Goal: Task Accomplishment & Management: Use online tool/utility

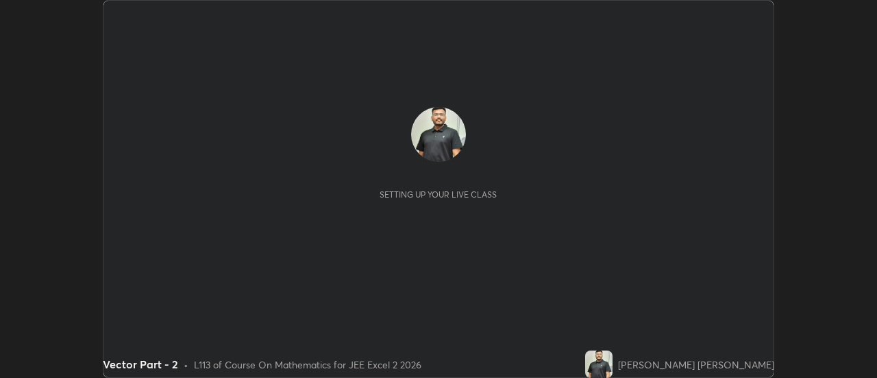
scroll to position [378, 877]
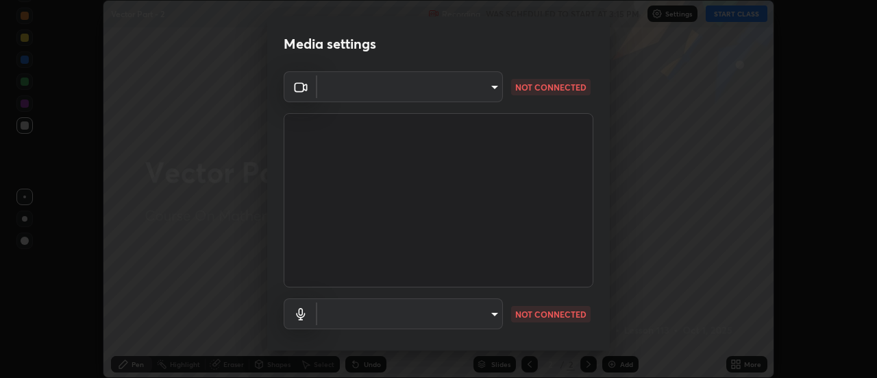
type input "0be616c92c2879d8fe19306c4b8383fc9b13f77197a30f876870ce6c7906effd"
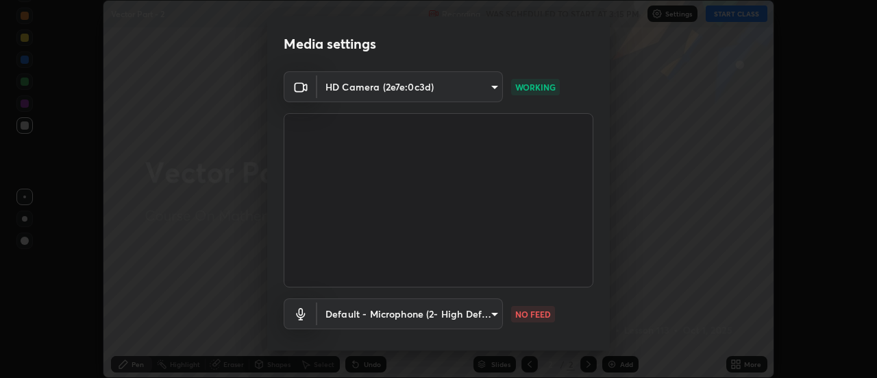
click at [497, 320] on body "Erase all Vector Part - 2 Recording WAS SCHEDULED TO START AT 3:15 PM Settings …" at bounding box center [438, 189] width 877 height 378
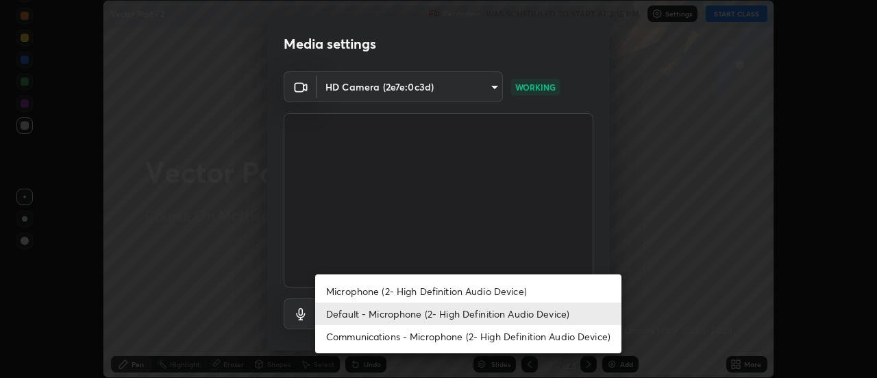
click at [487, 320] on li "Default - Microphone (2- High Definition Audio Device)" at bounding box center [468, 313] width 306 height 23
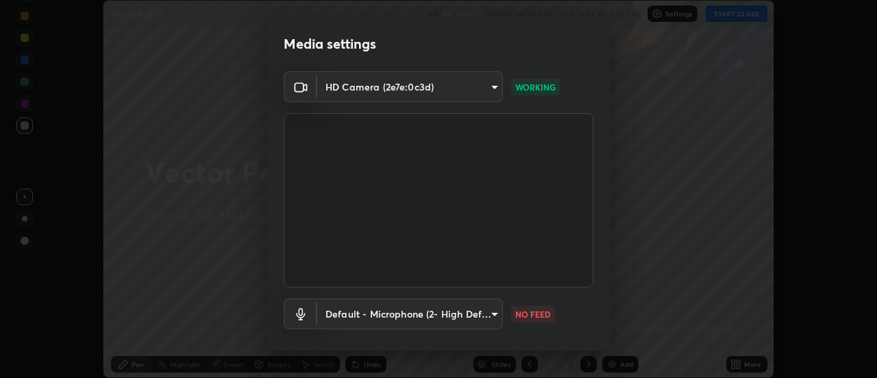
click at [494, 284] on video at bounding box center [439, 200] width 310 height 174
click at [487, 317] on body "Erase all Vector Part - 2 Recording WAS SCHEDULED TO START AT 3:15 PM Settings …" at bounding box center [438, 189] width 877 height 378
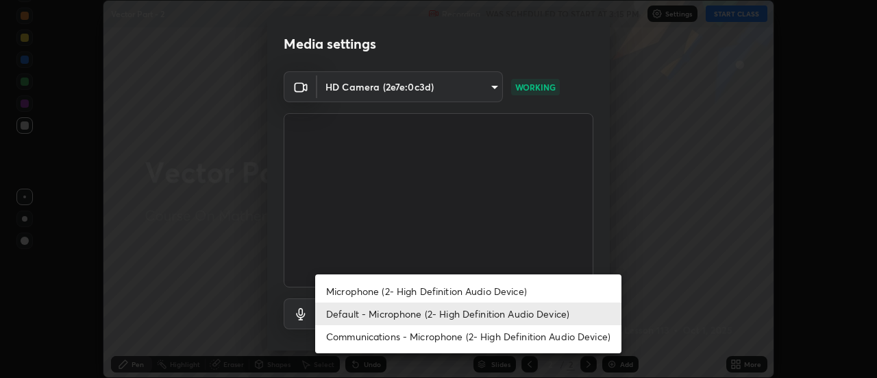
click at [481, 294] on li "Microphone (2- High Definition Audio Device)" at bounding box center [468, 291] width 306 height 23
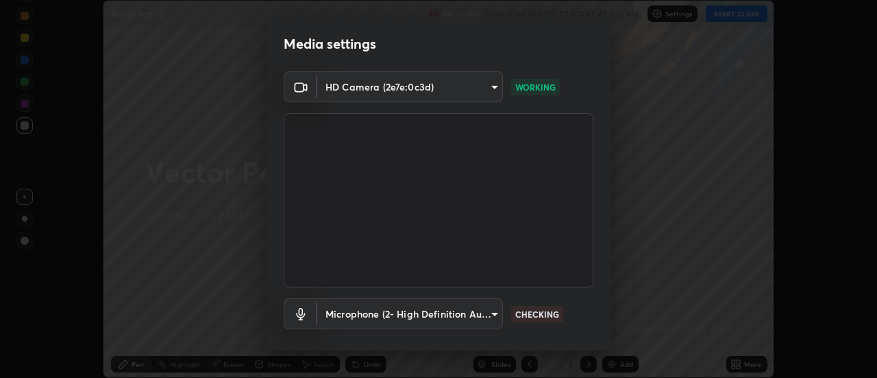
click at [476, 319] on body "Erase all Vector Part - 2 Recording WAS SCHEDULED TO START AT 3:15 PM Settings …" at bounding box center [438, 189] width 877 height 378
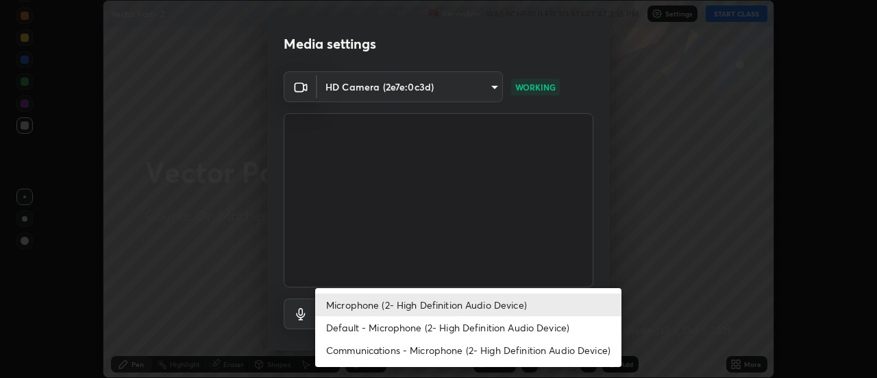
click at [487, 323] on li "Default - Microphone (2- High Definition Audio Device)" at bounding box center [468, 327] width 306 height 23
type input "default"
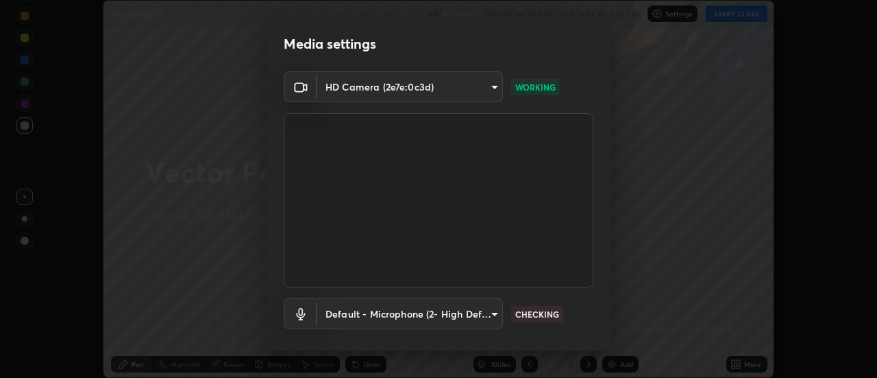
scroll to position [72, 0]
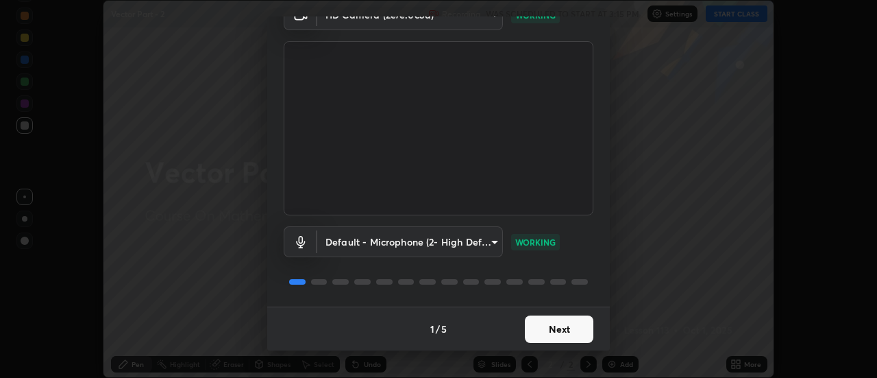
click at [567, 326] on button "Next" at bounding box center [559, 328] width 69 height 27
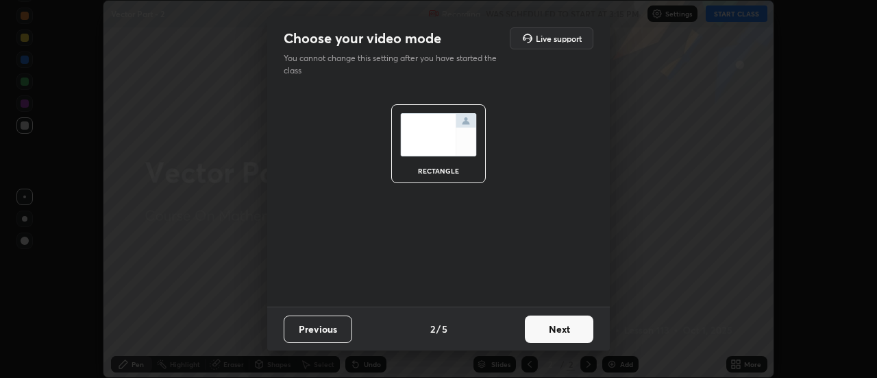
click at [575, 328] on button "Next" at bounding box center [559, 328] width 69 height 27
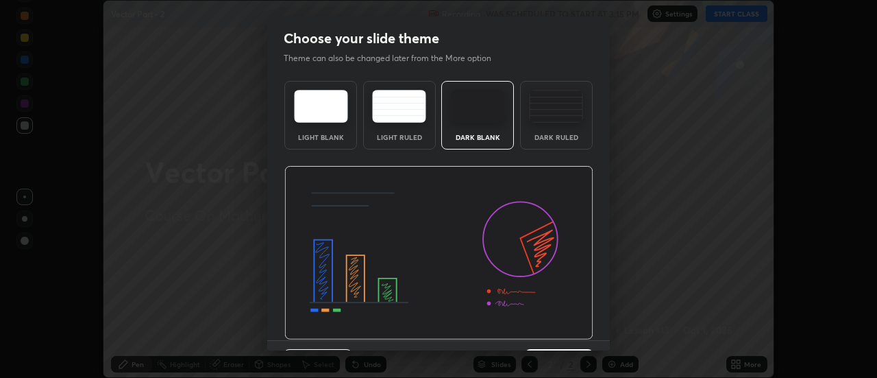
scroll to position [34, 0]
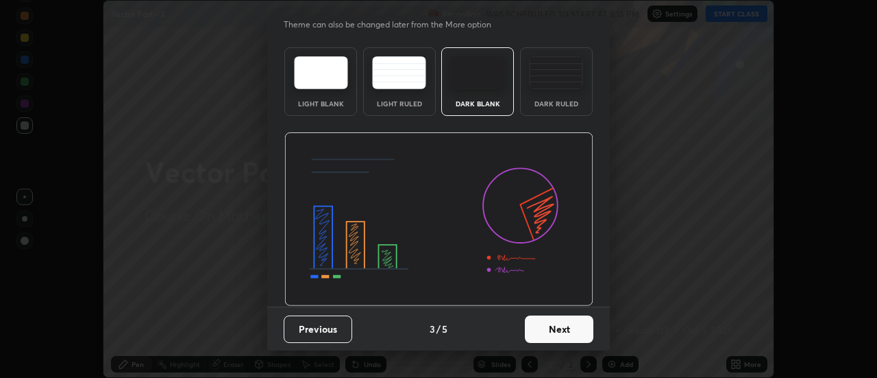
click at [571, 324] on button "Next" at bounding box center [559, 328] width 69 height 27
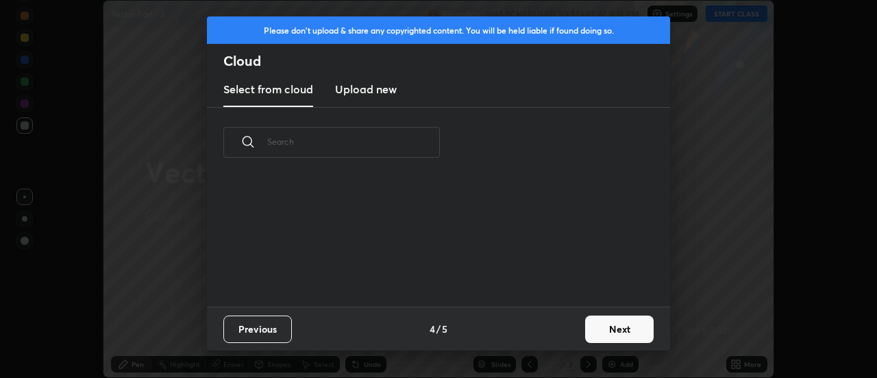
click at [592, 333] on button "Next" at bounding box center [619, 328] width 69 height 27
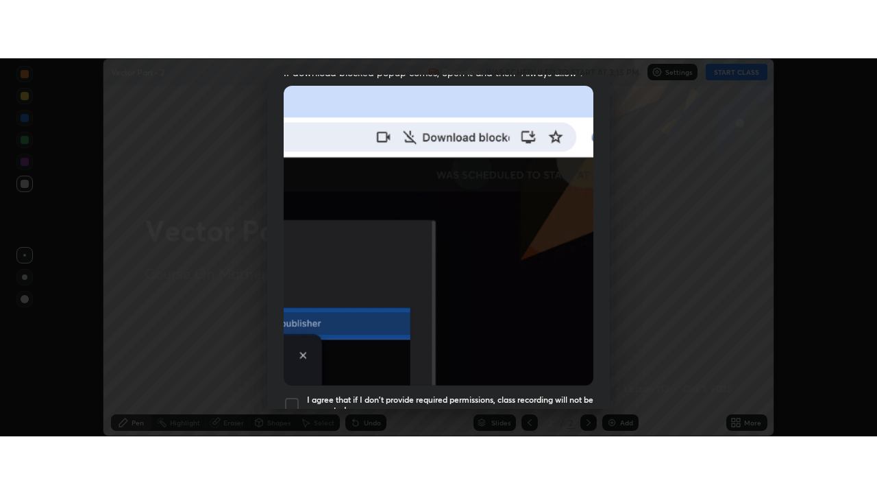
scroll to position [352, 0]
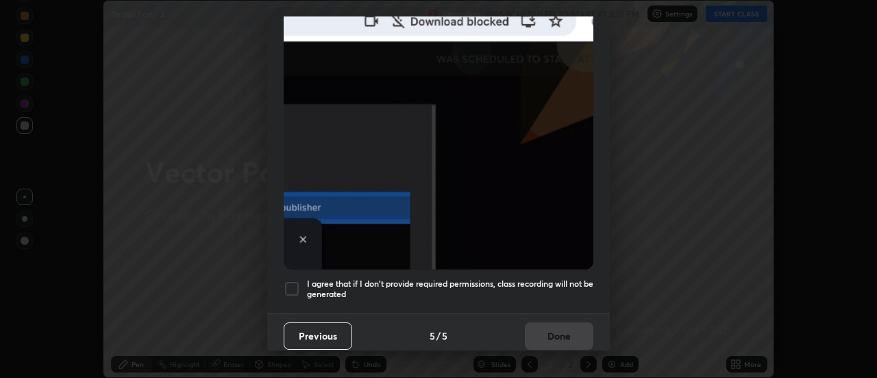
click at [289, 280] on div at bounding box center [292, 288] width 16 height 16
click at [542, 337] on button "Done" at bounding box center [559, 335] width 69 height 27
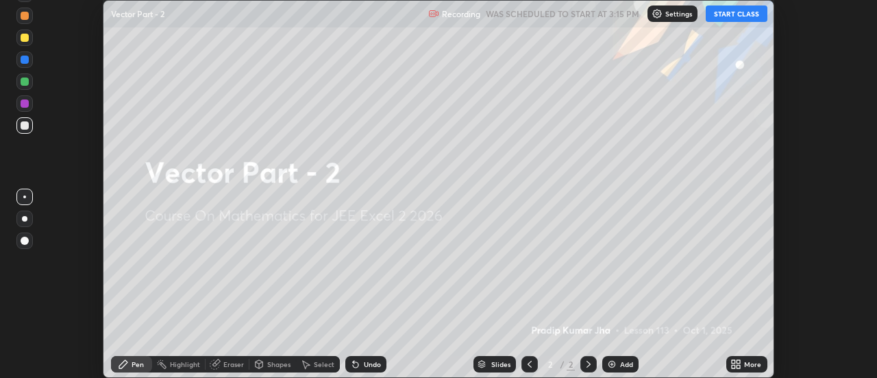
click at [738, 15] on button "START CLASS" at bounding box center [737, 13] width 62 height 16
click at [735, 360] on icon at bounding box center [733, 361] width 3 height 3
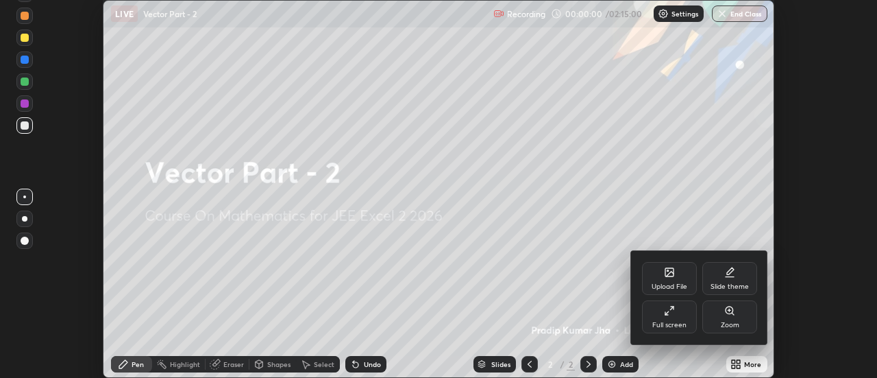
click at [670, 314] on icon at bounding box center [669, 310] width 11 height 11
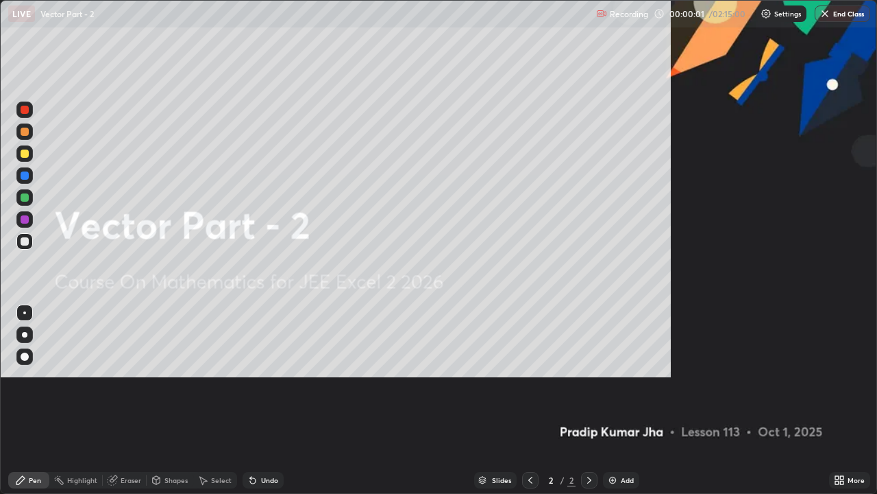
scroll to position [494, 877]
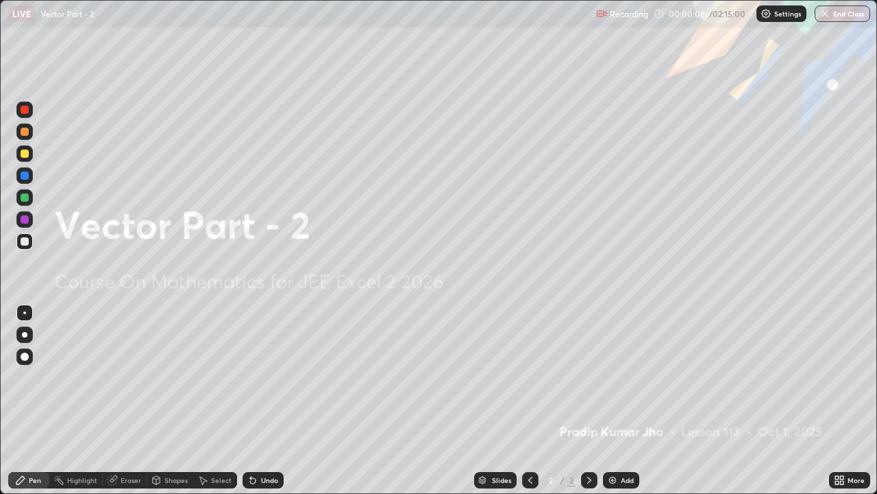
click at [622, 377] on div "Add" at bounding box center [621, 480] width 36 height 16
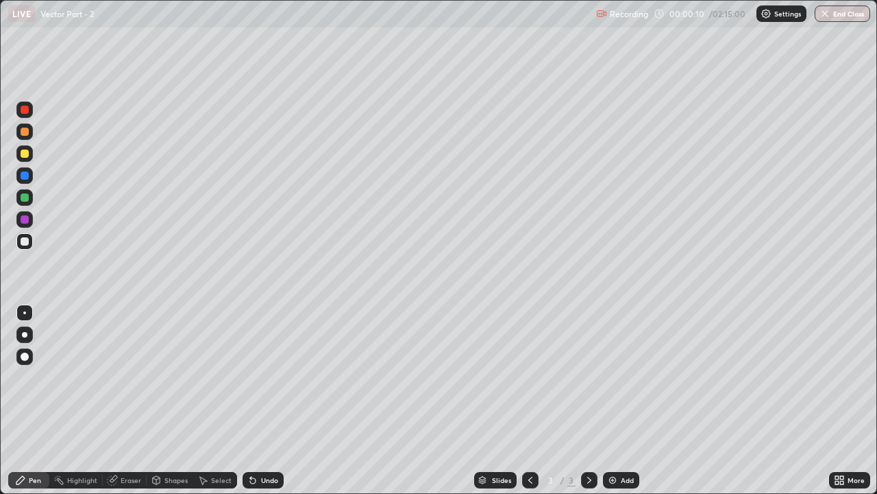
click at [38, 377] on div "Pen" at bounding box center [35, 479] width 12 height 7
click at [175, 377] on div "Shapes" at bounding box center [176, 479] width 23 height 7
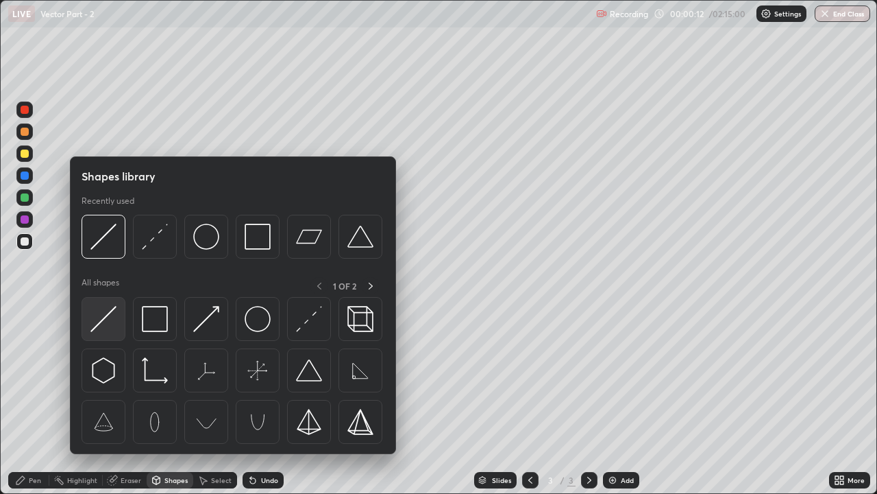
click at [97, 319] on img at bounding box center [103, 319] width 26 height 26
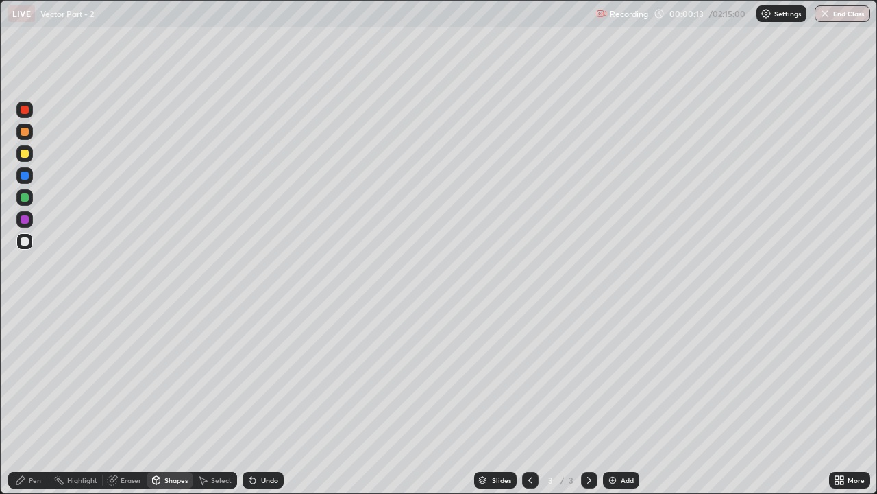
click at [21, 243] on div at bounding box center [25, 241] width 8 height 8
click at [38, 377] on div "Pen" at bounding box center [35, 479] width 12 height 7
click at [40, 377] on div "Pen" at bounding box center [28, 480] width 41 height 16
click at [184, 377] on div "Shapes" at bounding box center [176, 479] width 23 height 7
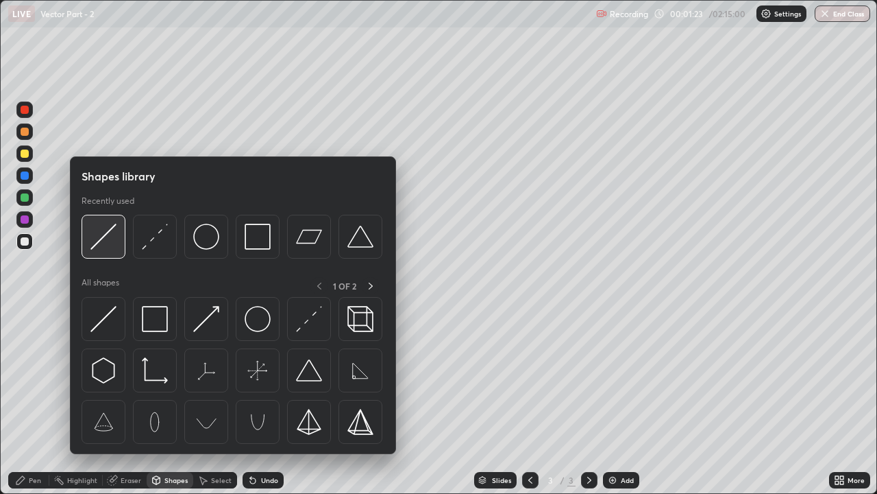
click at [108, 245] on img at bounding box center [103, 236] width 26 height 26
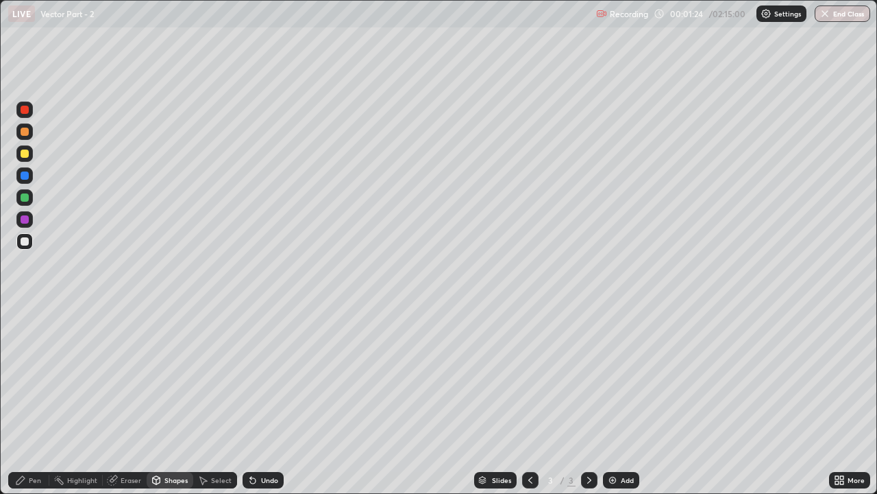
click at [26, 154] on div at bounding box center [25, 153] width 8 height 8
click at [23, 237] on div at bounding box center [25, 241] width 8 height 8
click at [261, 377] on div "Undo" at bounding box center [269, 479] width 17 height 7
click at [27, 377] on div "Pen" at bounding box center [28, 479] width 41 height 27
click at [27, 195] on div at bounding box center [25, 197] width 8 height 8
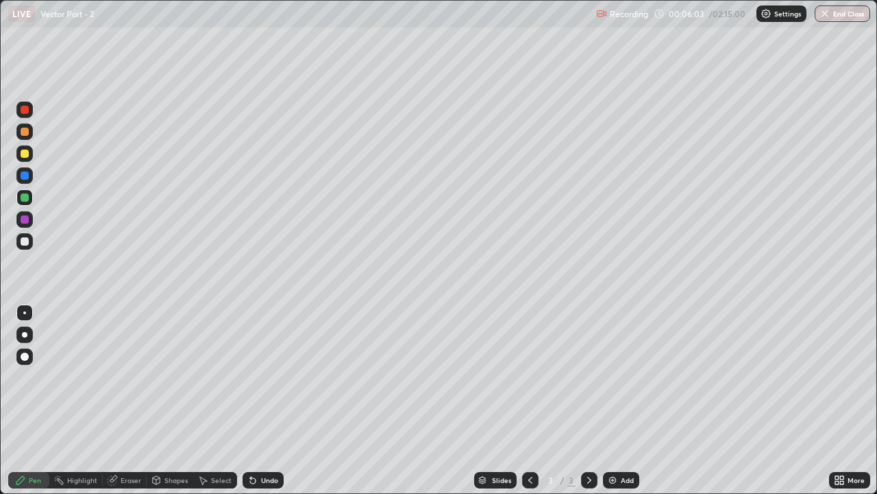
click at [267, 377] on div "Undo" at bounding box center [269, 479] width 17 height 7
click at [265, 377] on div "Undo" at bounding box center [269, 479] width 17 height 7
click at [24, 244] on div at bounding box center [25, 241] width 8 height 8
click at [250, 377] on icon at bounding box center [250, 476] width 1 height 1
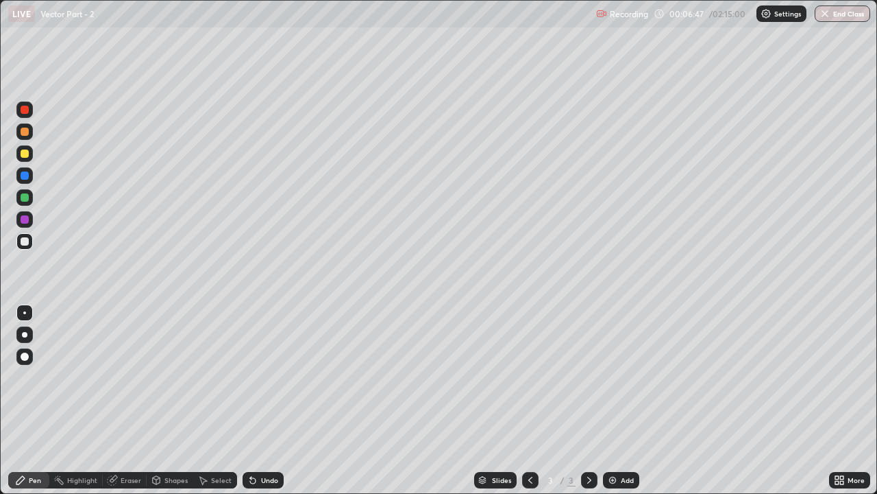
click at [250, 377] on icon at bounding box center [250, 476] width 1 height 1
click at [255, 377] on div "Undo" at bounding box center [263, 480] width 41 height 16
click at [258, 377] on div "Undo" at bounding box center [263, 480] width 41 height 16
click at [256, 377] on icon at bounding box center [252, 479] width 11 height 11
click at [258, 377] on div "Undo" at bounding box center [263, 480] width 41 height 16
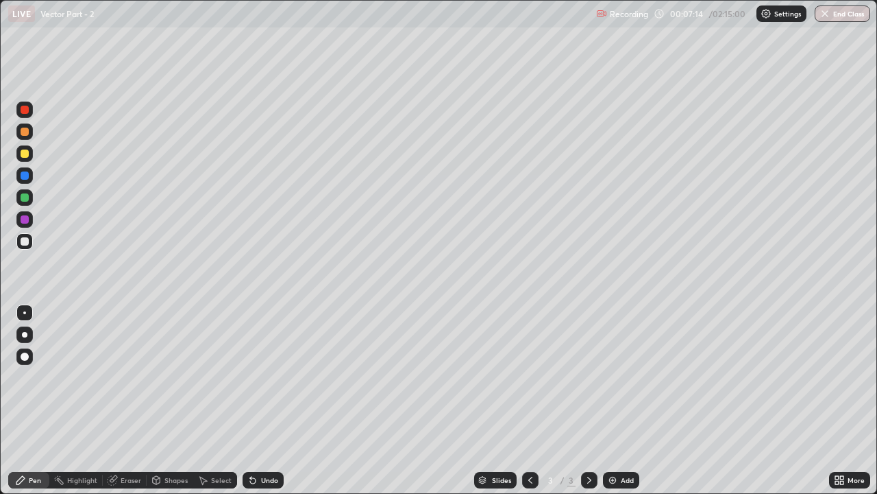
click at [229, 377] on div "Select" at bounding box center [221, 479] width 21 height 7
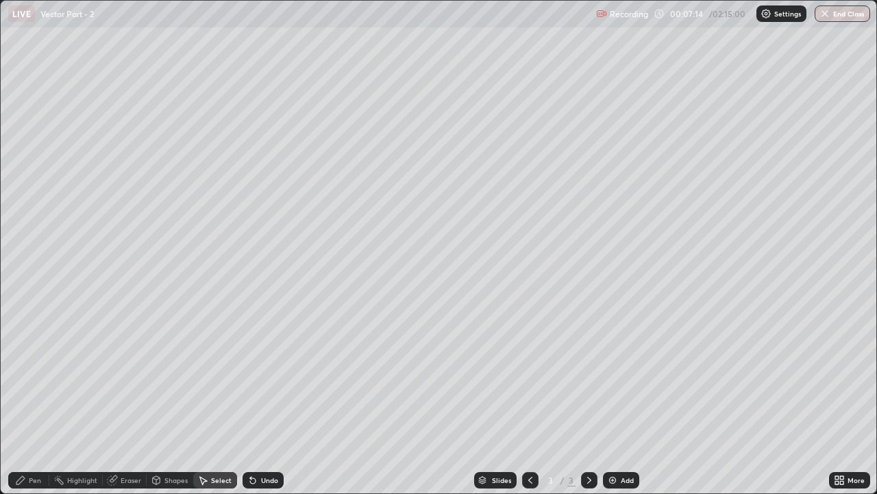
click at [254, 377] on icon at bounding box center [252, 479] width 11 height 11
click at [34, 377] on div "Pen" at bounding box center [28, 480] width 41 height 16
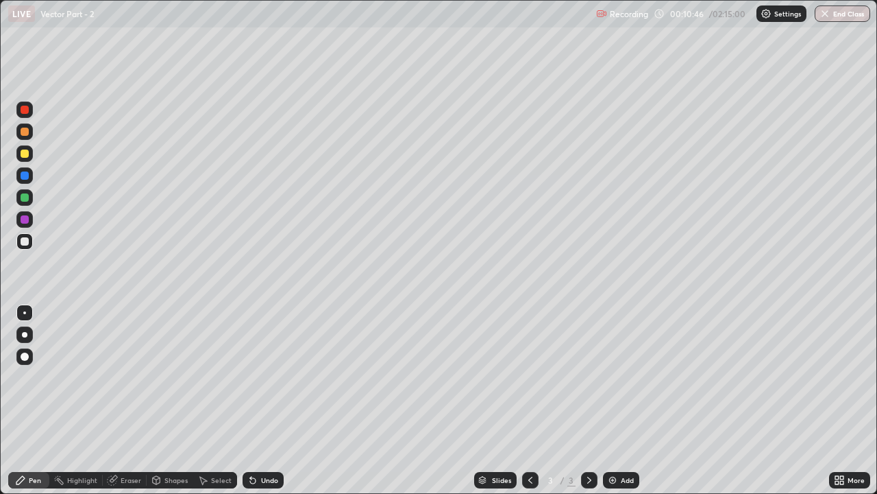
click at [625, 377] on div "Add" at bounding box center [621, 480] width 36 height 16
click at [26, 156] on div at bounding box center [25, 153] width 8 height 8
click at [25, 243] on div at bounding box center [25, 241] width 8 height 8
click at [257, 377] on div "Undo" at bounding box center [263, 480] width 41 height 16
click at [262, 377] on div "Undo" at bounding box center [263, 480] width 41 height 16
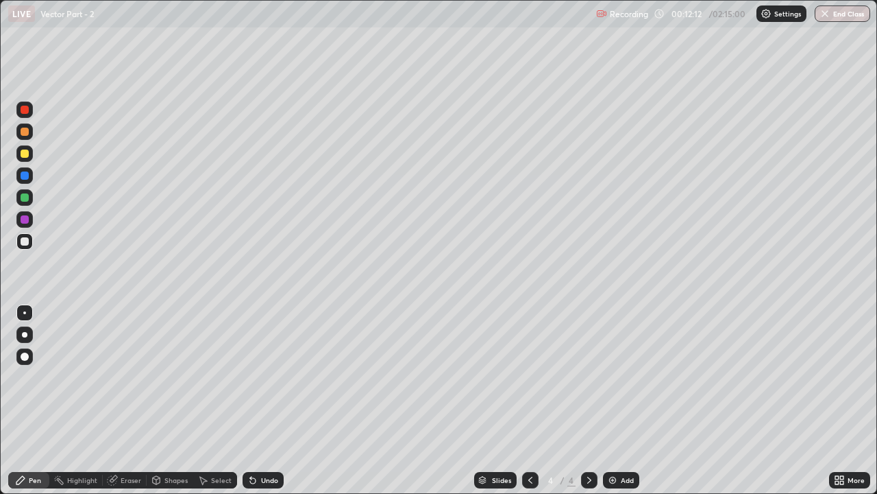
click at [256, 377] on div "Undo" at bounding box center [263, 480] width 41 height 16
click at [259, 377] on div "Undo" at bounding box center [263, 480] width 41 height 16
click at [270, 377] on div "Undo" at bounding box center [263, 480] width 41 height 16
click at [266, 377] on div "Undo" at bounding box center [263, 480] width 41 height 16
click at [268, 377] on div "Undo" at bounding box center [263, 480] width 41 height 16
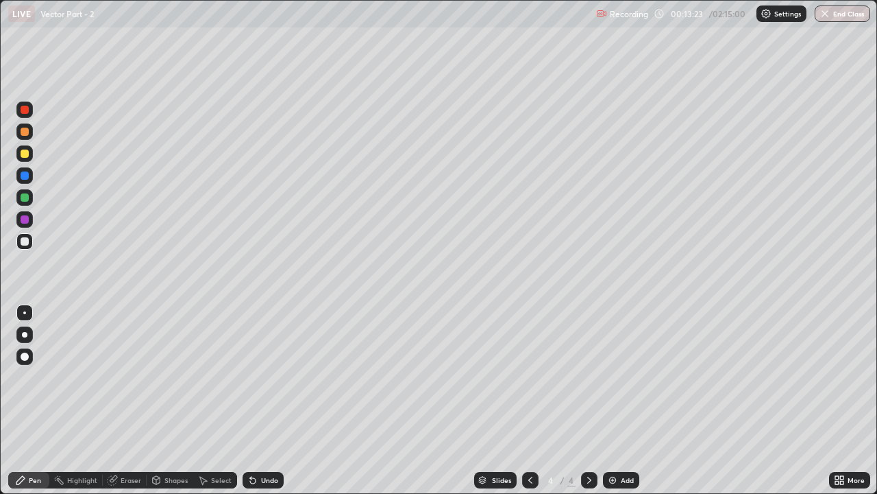
click at [27, 150] on div at bounding box center [25, 153] width 8 height 8
click at [25, 199] on div at bounding box center [25, 197] width 8 height 8
click at [250, 377] on icon at bounding box center [250, 476] width 1 height 1
click at [253, 377] on icon at bounding box center [252, 480] width 5 height 5
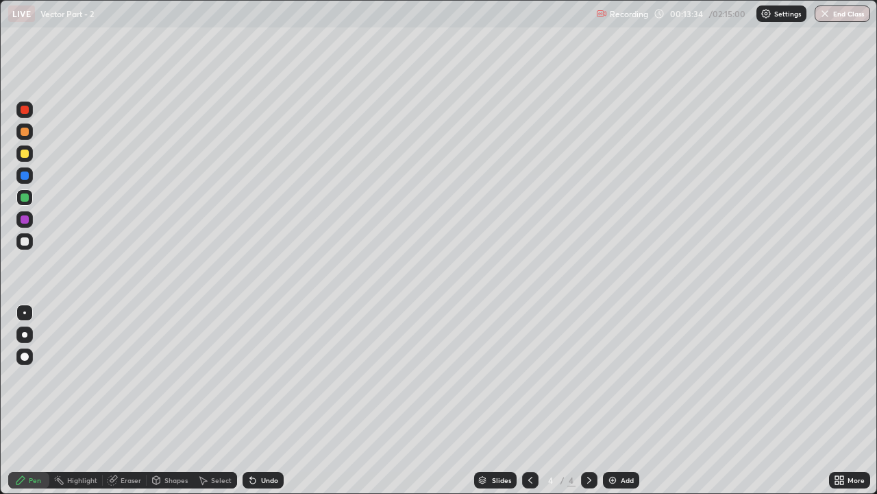
click at [24, 240] on div at bounding box center [25, 241] width 8 height 8
click at [121, 377] on div "Eraser" at bounding box center [131, 479] width 21 height 7
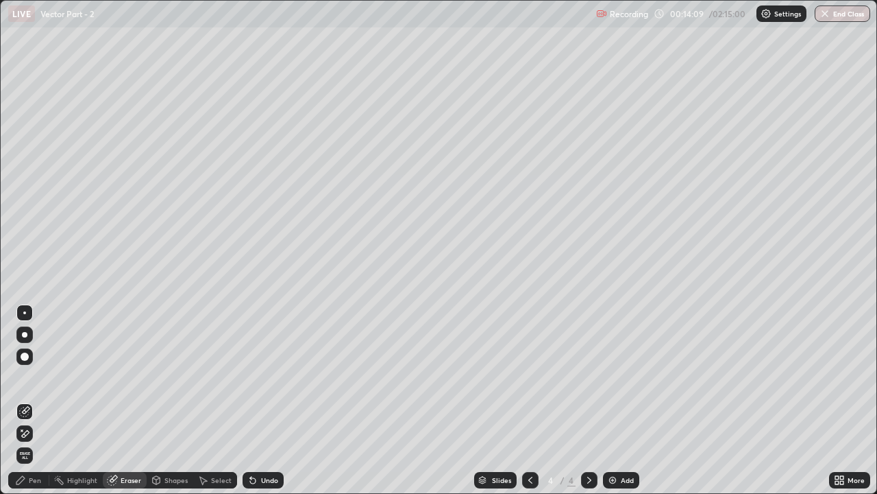
click at [31, 377] on div at bounding box center [24, 433] width 16 height 16
click at [26, 377] on icon at bounding box center [20, 479] width 11 height 11
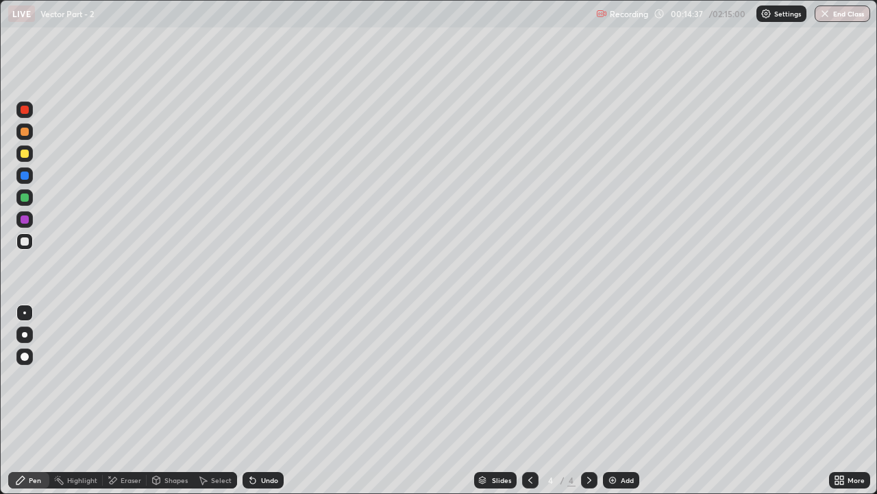
click at [251, 377] on icon at bounding box center [252, 480] width 5 height 5
click at [252, 377] on icon at bounding box center [252, 479] width 11 height 11
click at [272, 377] on div "Undo" at bounding box center [263, 480] width 41 height 16
click at [22, 195] on div at bounding box center [25, 197] width 8 height 8
click at [25, 313] on div at bounding box center [24, 312] width 3 height 3
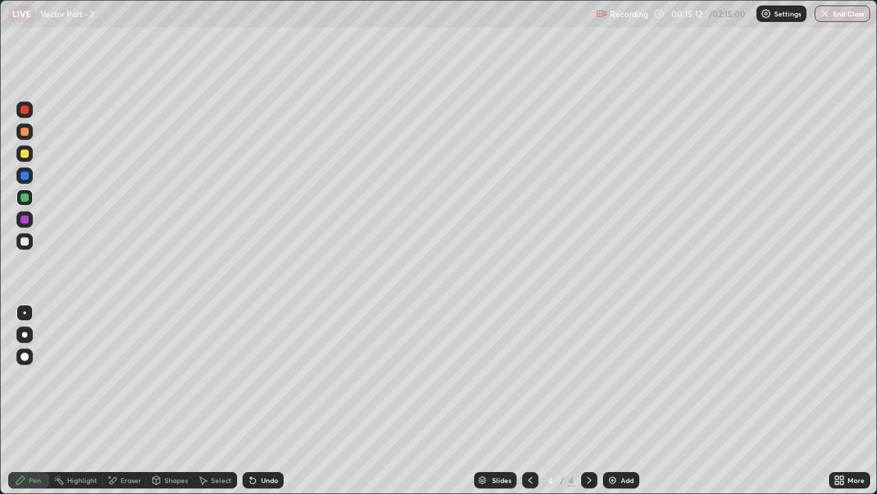
click at [27, 247] on div at bounding box center [24, 241] width 16 height 16
click at [21, 148] on div at bounding box center [24, 153] width 16 height 16
click at [130, 377] on div "Eraser" at bounding box center [125, 480] width 44 height 16
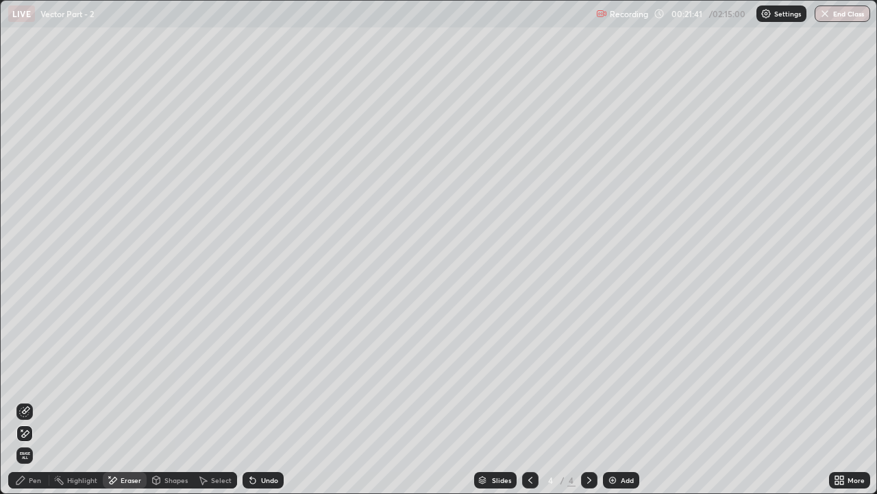
click at [594, 377] on div at bounding box center [589, 480] width 16 height 16
click at [611, 377] on div "Add" at bounding box center [621, 480] width 36 height 16
click at [34, 377] on div "Pen" at bounding box center [28, 480] width 41 height 16
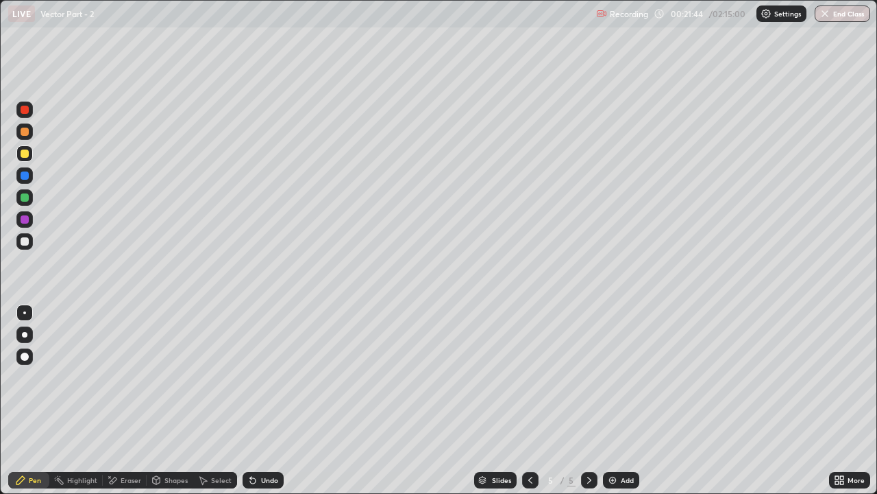
click at [22, 134] on div at bounding box center [25, 131] width 8 height 8
click at [21, 155] on div at bounding box center [25, 153] width 8 height 8
click at [23, 238] on div at bounding box center [25, 241] width 8 height 8
click at [23, 241] on div at bounding box center [25, 241] width 8 height 8
click at [132, 377] on div "Eraser" at bounding box center [131, 479] width 21 height 7
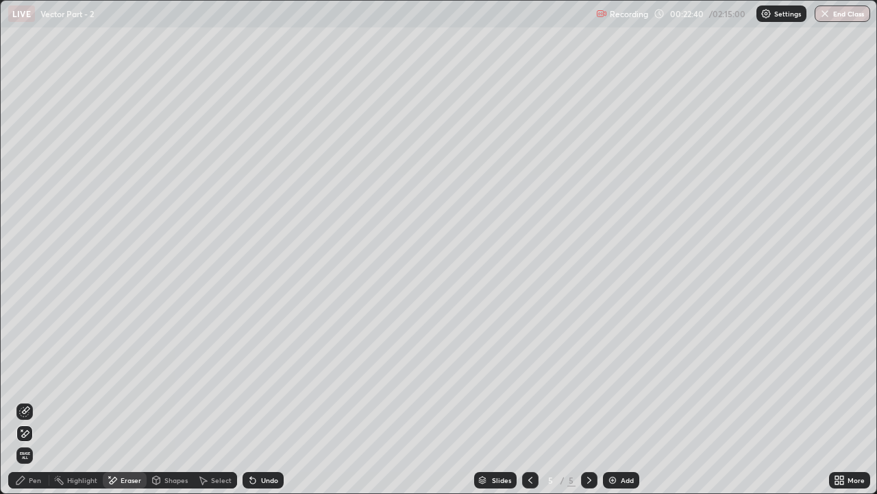
click at [32, 377] on div "Pen" at bounding box center [35, 479] width 12 height 7
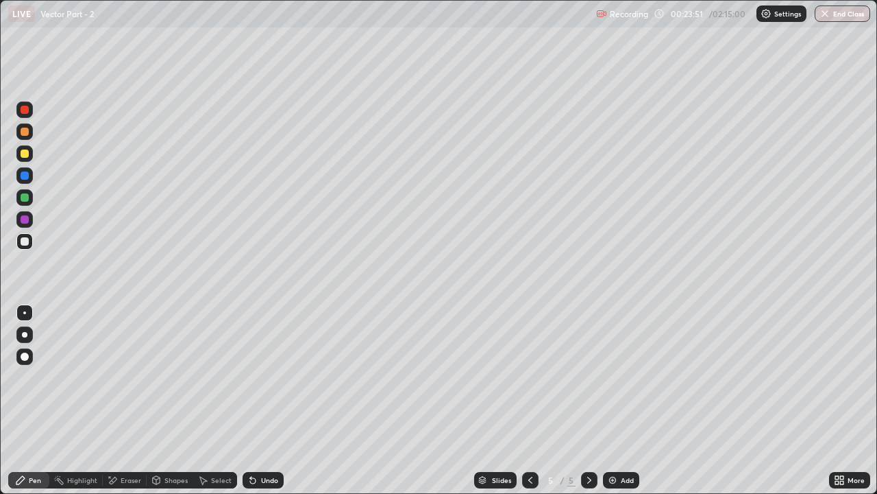
click at [25, 132] on div at bounding box center [25, 131] width 8 height 8
click at [24, 241] on div at bounding box center [25, 241] width 8 height 8
click at [263, 377] on div "Undo" at bounding box center [269, 479] width 17 height 7
click at [117, 377] on div "Eraser" at bounding box center [125, 480] width 44 height 16
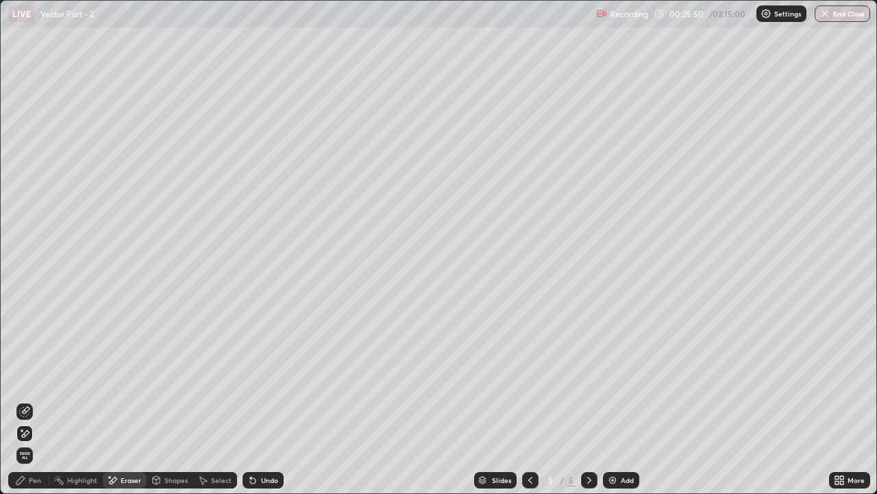
click at [31, 377] on div "Pen" at bounding box center [28, 480] width 41 height 16
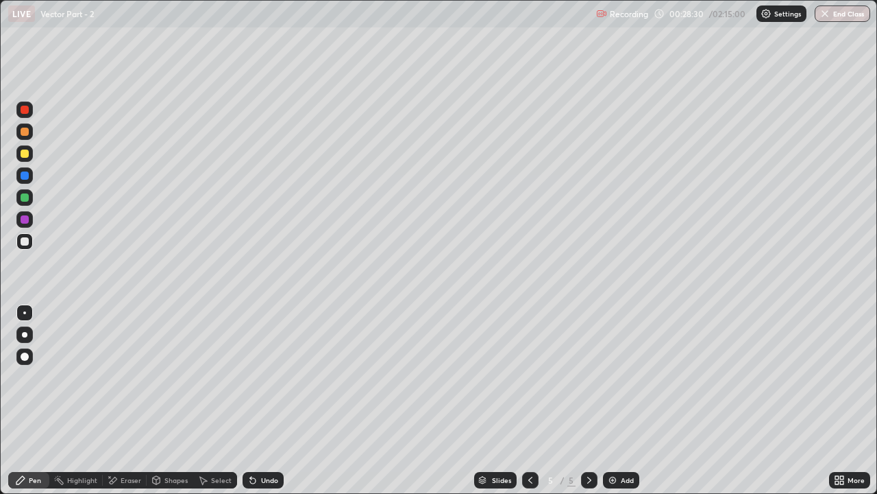
click at [118, 377] on div "Eraser" at bounding box center [125, 480] width 44 height 16
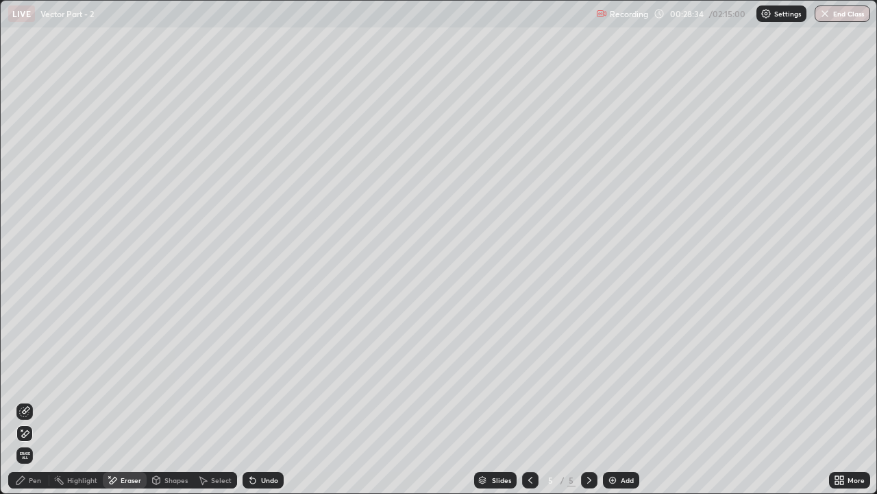
click at [267, 377] on div "Undo" at bounding box center [263, 480] width 41 height 16
click at [267, 377] on div "Undo" at bounding box center [269, 479] width 17 height 7
click at [32, 377] on div "Pen" at bounding box center [28, 480] width 41 height 16
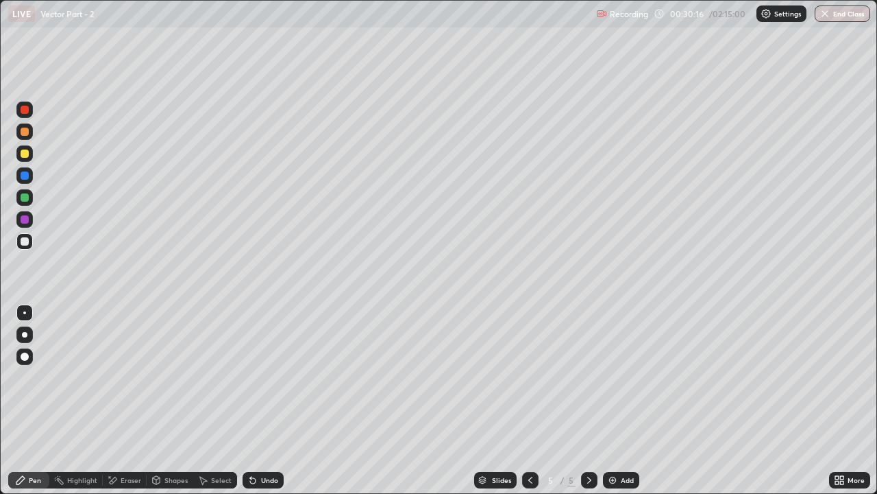
click at [123, 377] on div "Eraser" at bounding box center [131, 479] width 21 height 7
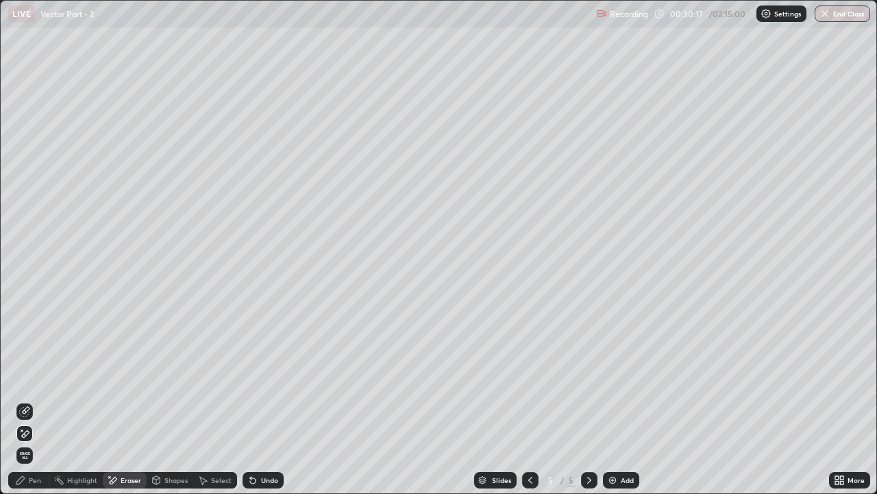
click at [29, 377] on icon at bounding box center [24, 434] width 11 height 12
click at [615, 377] on img at bounding box center [612, 479] width 11 height 11
click at [36, 377] on div "Pen" at bounding box center [28, 480] width 41 height 16
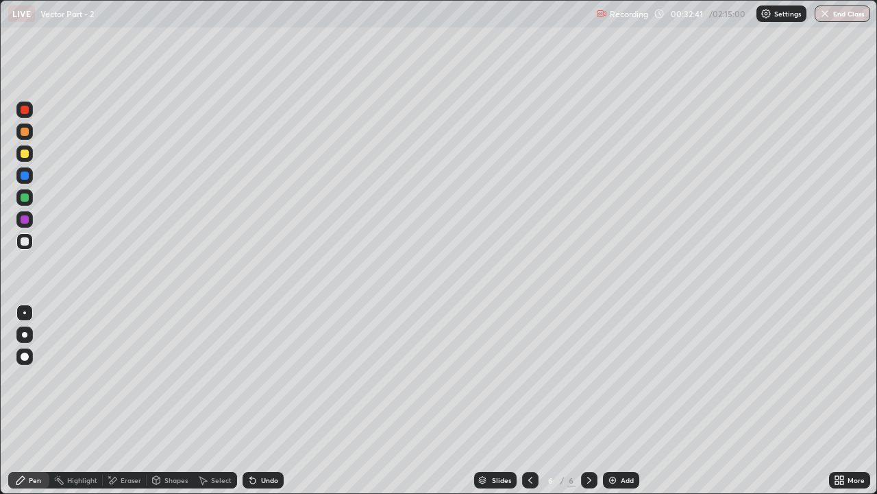
click at [31, 153] on div at bounding box center [24, 153] width 16 height 16
click at [25, 245] on div at bounding box center [25, 241] width 8 height 8
click at [258, 377] on div "Undo" at bounding box center [263, 480] width 41 height 16
click at [260, 377] on div "Undo" at bounding box center [263, 480] width 41 height 16
click at [265, 377] on div "Undo" at bounding box center [263, 480] width 41 height 16
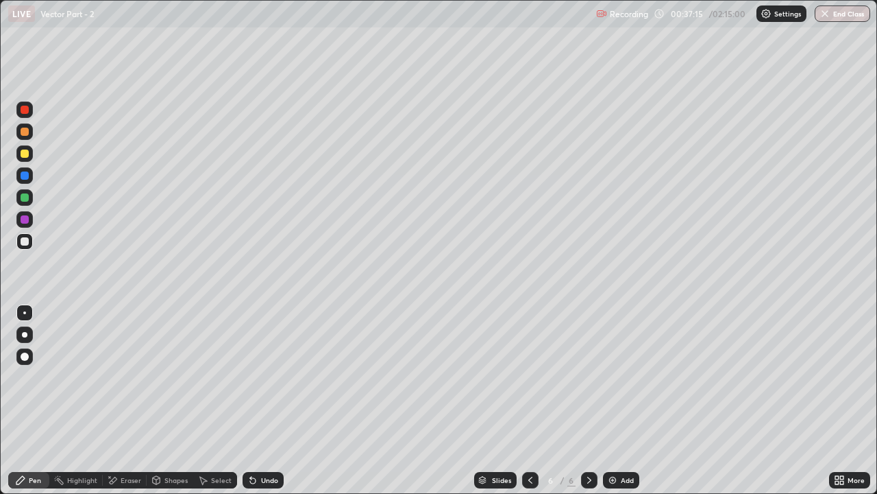
click at [259, 377] on div "Undo" at bounding box center [263, 480] width 41 height 16
click at [257, 377] on div "Undo" at bounding box center [263, 480] width 41 height 16
click at [620, 377] on div "Add" at bounding box center [621, 480] width 36 height 16
click at [36, 377] on div "Pen" at bounding box center [35, 479] width 12 height 7
click at [24, 151] on div at bounding box center [25, 153] width 8 height 8
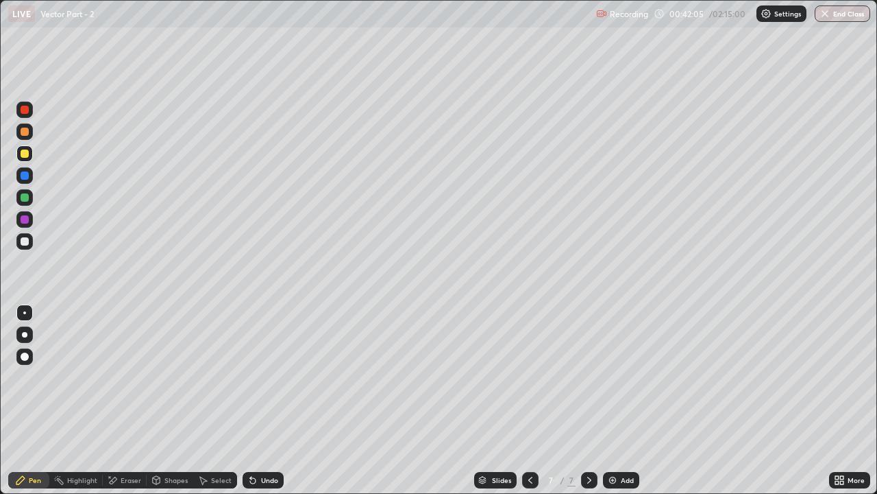
click at [260, 377] on div "Undo" at bounding box center [263, 480] width 41 height 16
click at [27, 132] on div at bounding box center [25, 131] width 8 height 8
click at [25, 313] on div at bounding box center [24, 312] width 3 height 3
click at [23, 242] on div at bounding box center [25, 241] width 8 height 8
click at [23, 240] on div at bounding box center [25, 241] width 8 height 8
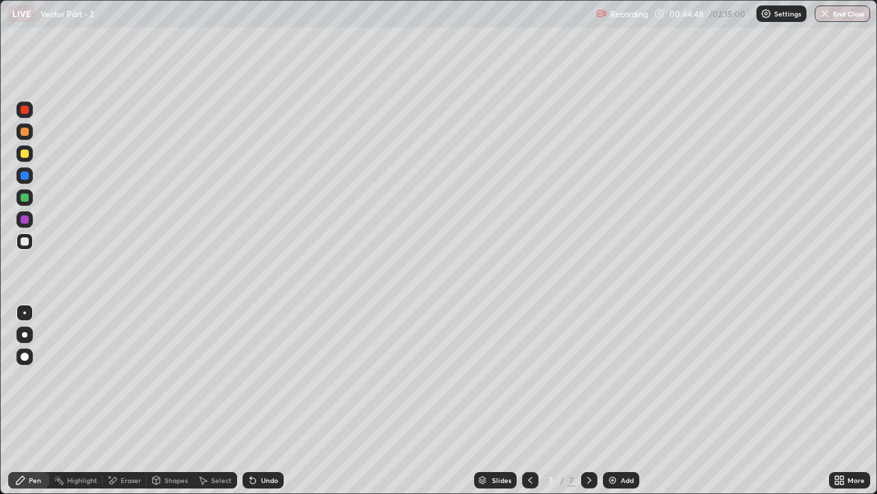
click at [263, 377] on div "Undo" at bounding box center [269, 479] width 17 height 7
click at [261, 377] on div "Undo" at bounding box center [269, 479] width 17 height 7
click at [265, 377] on div "Undo" at bounding box center [269, 479] width 17 height 7
click at [273, 377] on div "Undo" at bounding box center [263, 480] width 41 height 16
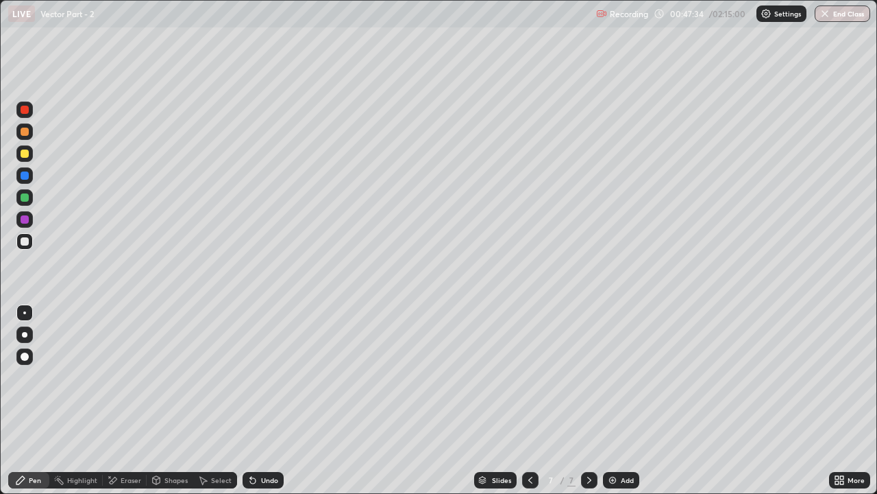
click at [119, 377] on div "Eraser" at bounding box center [125, 480] width 44 height 16
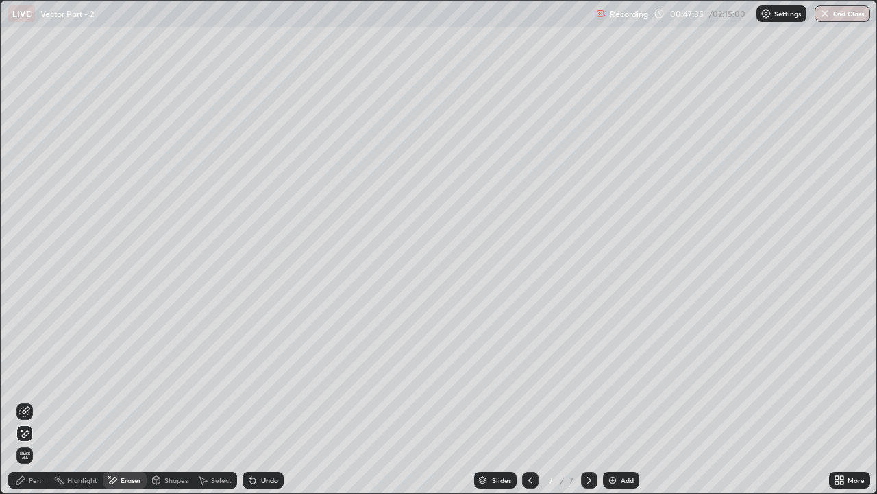
click at [21, 377] on icon at bounding box center [24, 411] width 11 height 11
click at [30, 377] on div "Pen" at bounding box center [35, 479] width 12 height 7
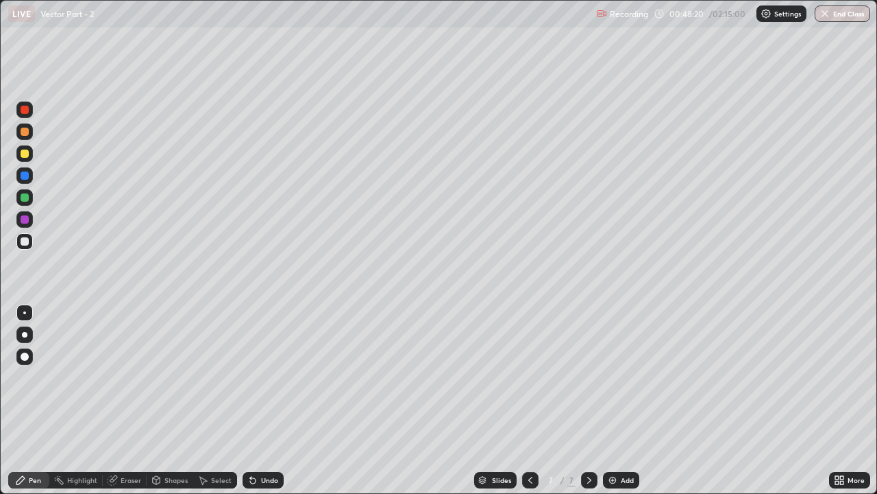
click at [26, 204] on div at bounding box center [24, 197] width 16 height 16
click at [631, 377] on div "Add" at bounding box center [621, 480] width 36 height 16
click at [27, 156] on div at bounding box center [25, 153] width 8 height 8
click at [30, 240] on div at bounding box center [24, 241] width 16 height 16
click at [270, 377] on div "Undo" at bounding box center [269, 479] width 17 height 7
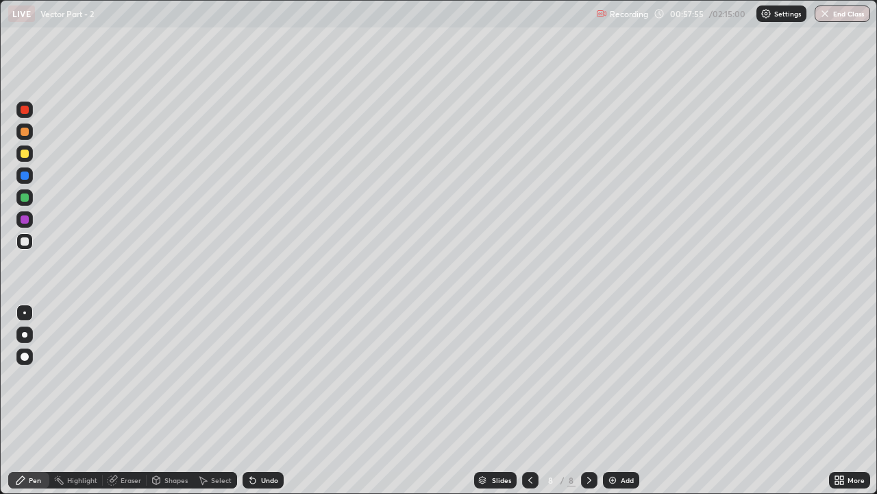
click at [618, 377] on div "Add" at bounding box center [621, 480] width 36 height 16
click at [28, 156] on div at bounding box center [25, 153] width 8 height 8
click at [23, 239] on div at bounding box center [25, 241] width 8 height 8
click at [144, 377] on div "Eraser" at bounding box center [125, 479] width 44 height 27
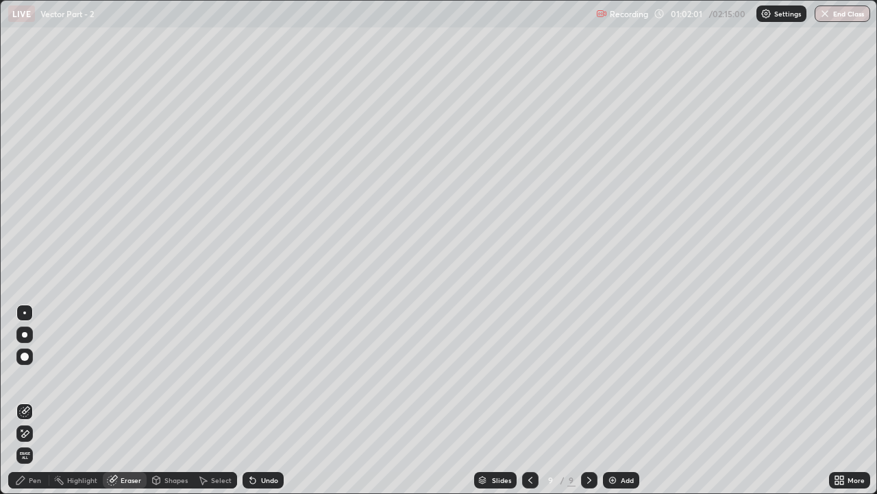
click at [22, 377] on icon at bounding box center [21, 429] width 1 height 1
click at [32, 377] on div "Pen" at bounding box center [35, 479] width 12 height 7
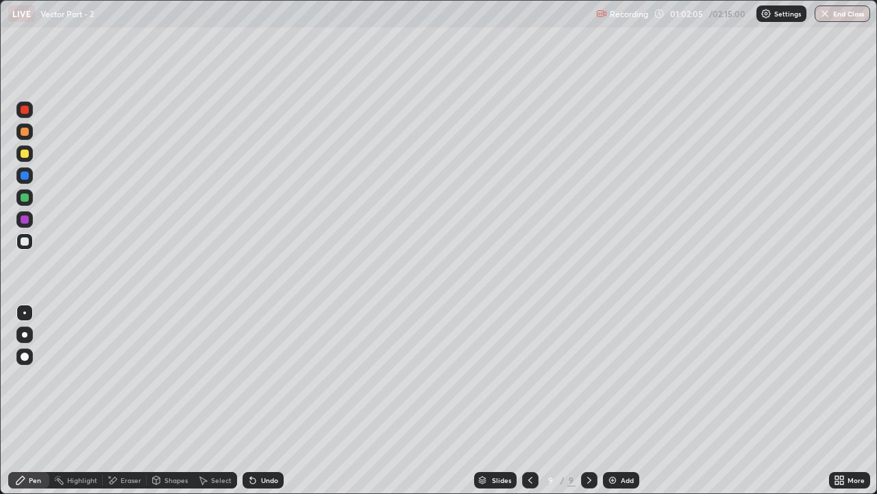
click at [37, 377] on div "Pen" at bounding box center [28, 480] width 41 height 16
click at [124, 377] on div "Eraser" at bounding box center [125, 480] width 44 height 16
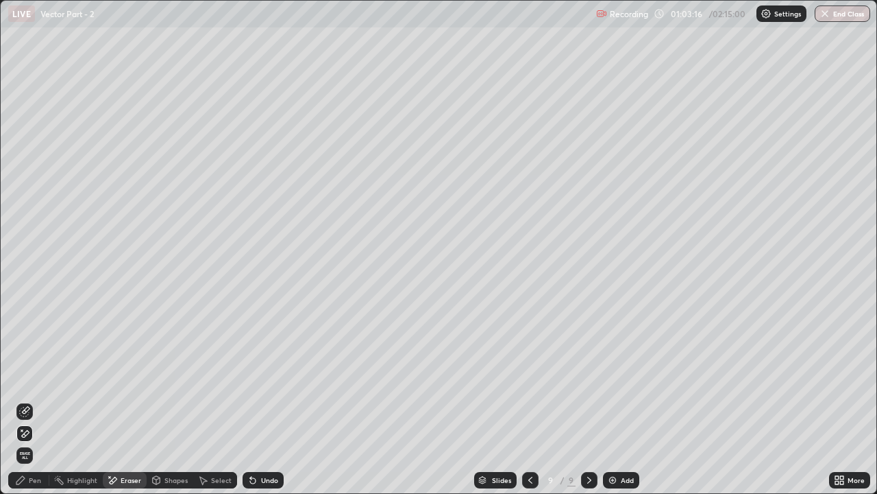
click at [27, 377] on div "Pen" at bounding box center [28, 480] width 41 height 16
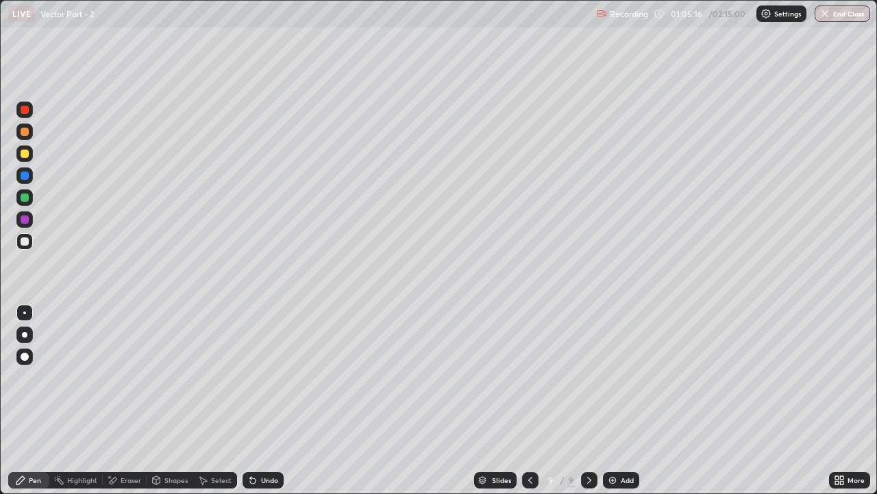
click at [126, 377] on div "Eraser" at bounding box center [131, 479] width 21 height 7
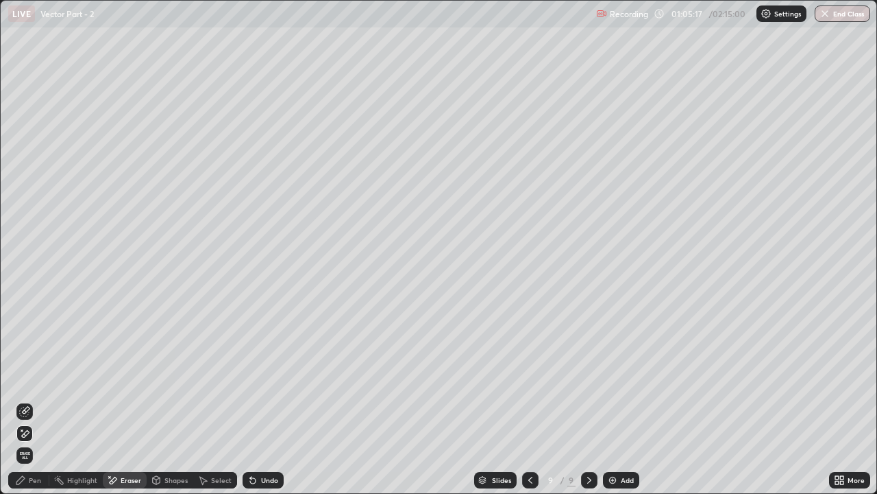
click at [23, 377] on icon at bounding box center [20, 480] width 8 height 8
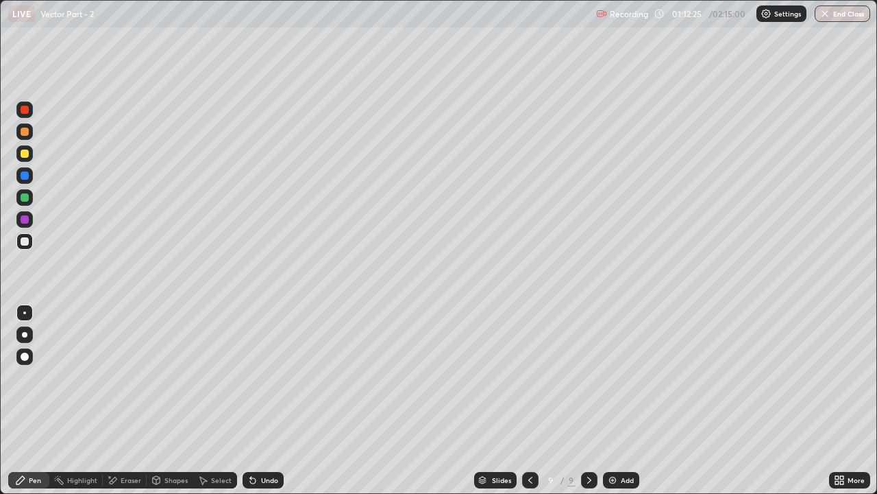
click at [622, 377] on div "Add" at bounding box center [621, 480] width 36 height 16
click at [34, 377] on div "Pen" at bounding box center [28, 480] width 41 height 16
click at [25, 134] on div at bounding box center [25, 131] width 8 height 8
click at [25, 241] on div at bounding box center [25, 241] width 8 height 8
click at [491, 377] on div "Slides" at bounding box center [500, 479] width 19 height 7
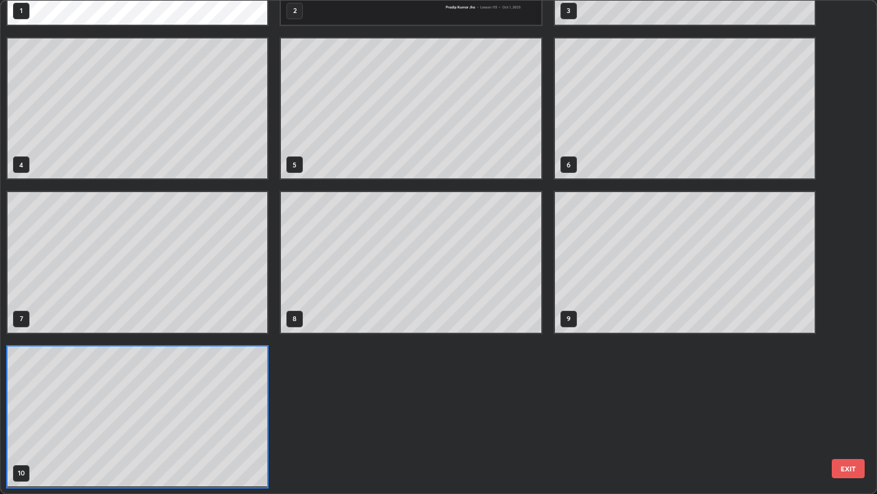
scroll to position [488, 869]
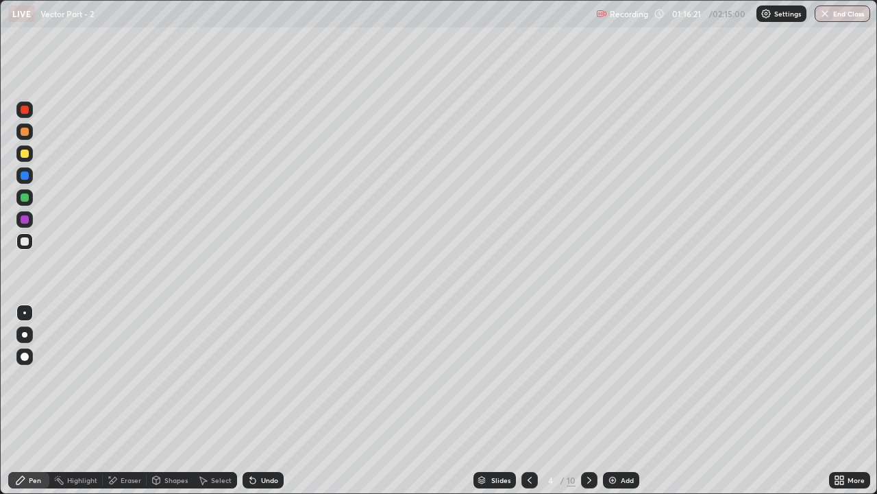
click at [522, 377] on div at bounding box center [530, 480] width 16 height 16
click at [486, 377] on div "Slides" at bounding box center [495, 480] width 42 height 16
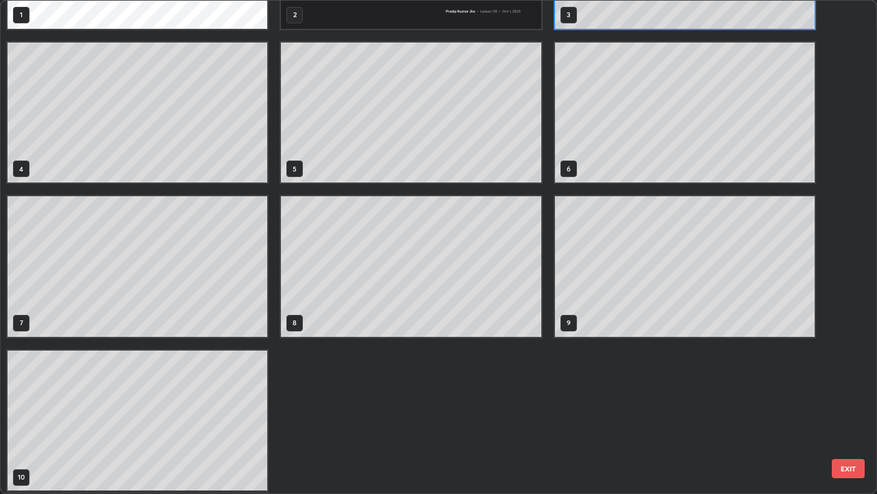
scroll to position [123, 0]
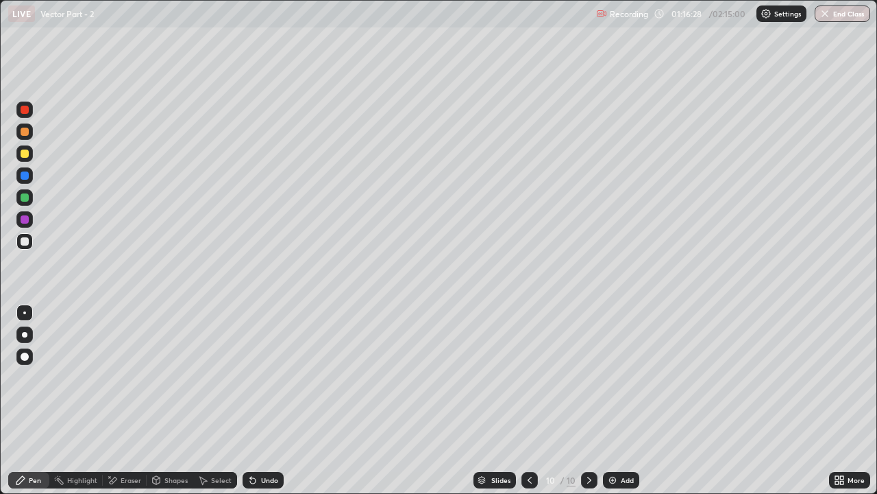
click at [23, 234] on div at bounding box center [24, 241] width 16 height 16
click at [611, 377] on img at bounding box center [612, 479] width 11 height 11
click at [25, 154] on div at bounding box center [25, 153] width 8 height 8
click at [175, 377] on div "Shapes" at bounding box center [176, 479] width 23 height 7
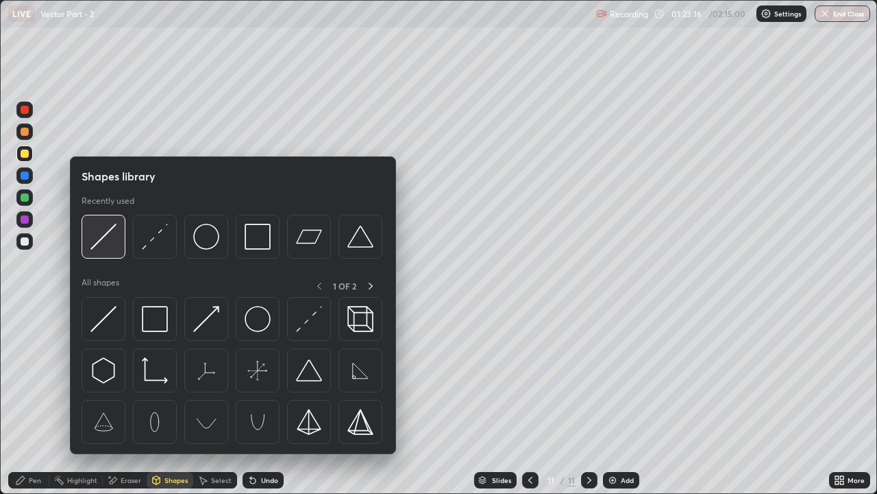
click at [109, 235] on img at bounding box center [103, 236] width 26 height 26
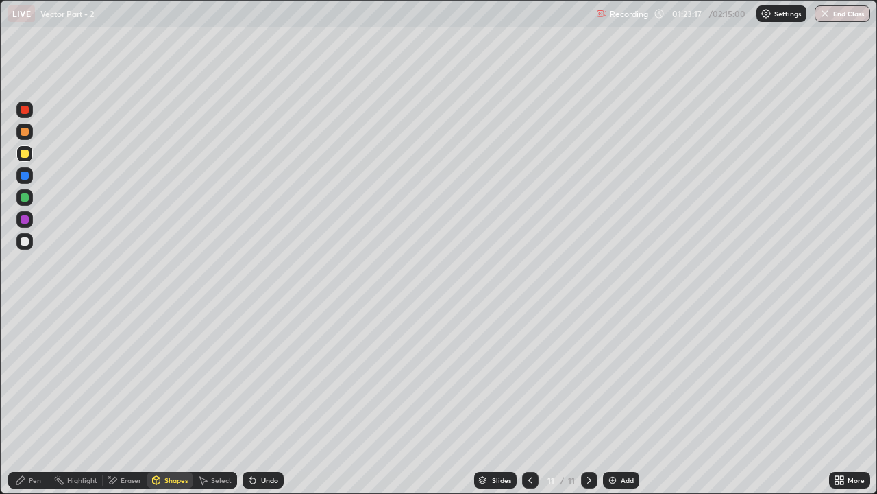
click at [27, 238] on div at bounding box center [25, 241] width 8 height 8
click at [32, 377] on div "Pen" at bounding box center [35, 479] width 12 height 7
click at [26, 155] on div at bounding box center [25, 153] width 8 height 8
click at [28, 241] on div at bounding box center [25, 241] width 8 height 8
click at [132, 377] on div "Eraser" at bounding box center [131, 479] width 21 height 7
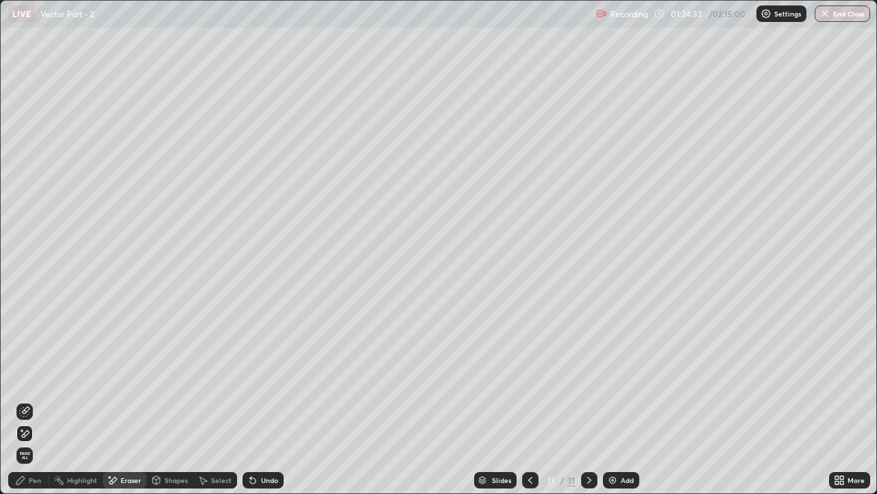
click at [27, 377] on div "Pen" at bounding box center [28, 480] width 41 height 16
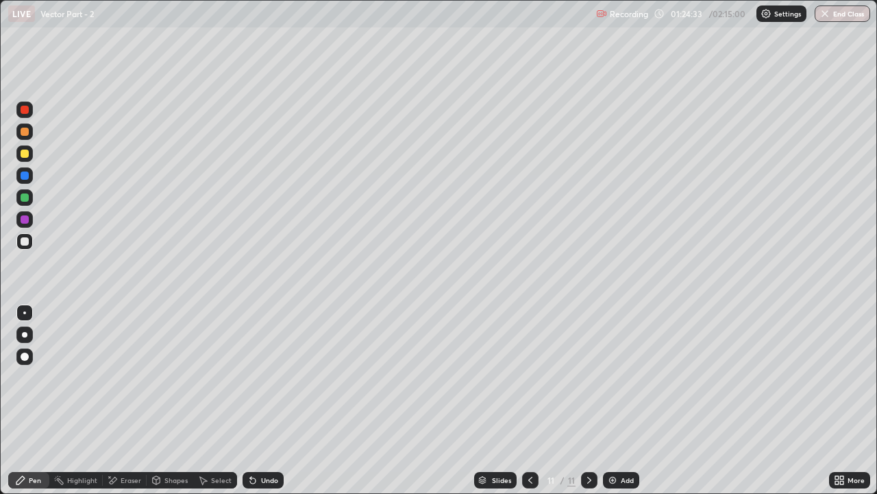
click at [25, 154] on div at bounding box center [25, 153] width 8 height 8
click at [27, 238] on div at bounding box center [25, 241] width 8 height 8
click at [616, 377] on img at bounding box center [612, 479] width 11 height 11
click at [31, 377] on div "Pen" at bounding box center [28, 480] width 41 height 16
click at [23, 153] on div at bounding box center [25, 153] width 8 height 8
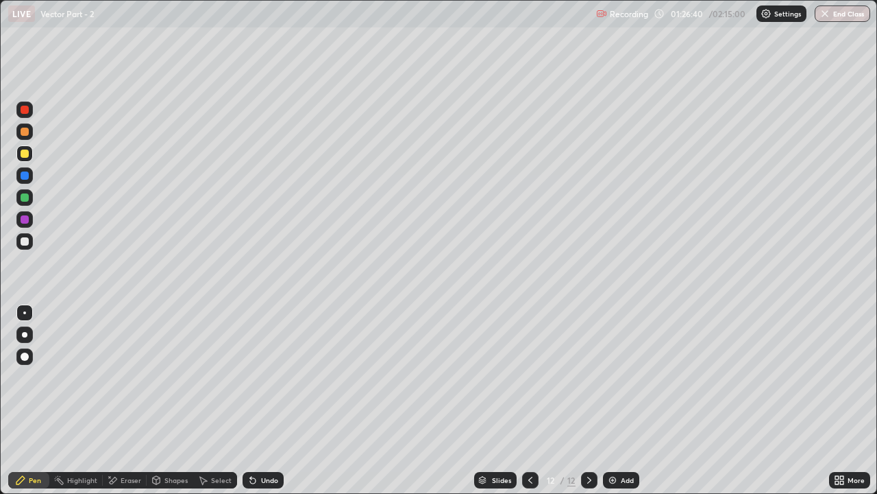
click at [256, 377] on div "Undo" at bounding box center [263, 480] width 41 height 16
click at [27, 196] on div at bounding box center [25, 197] width 8 height 8
click at [22, 243] on div at bounding box center [25, 241] width 8 height 8
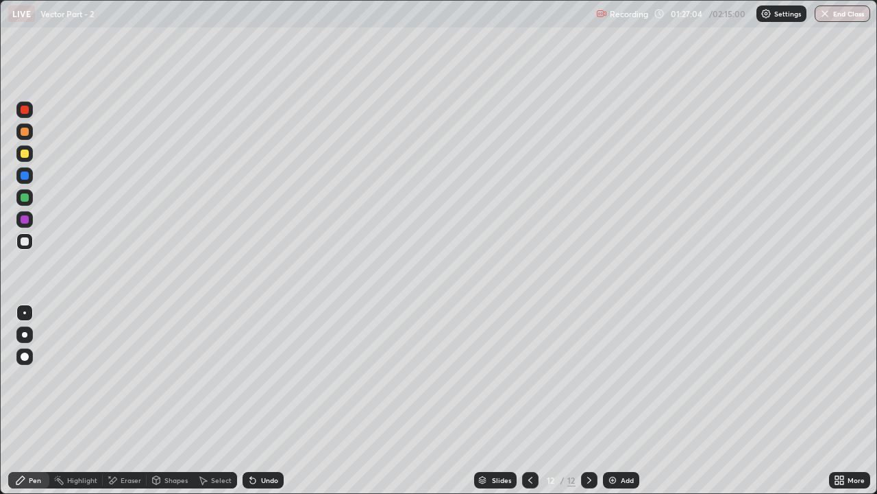
click at [258, 377] on div "Undo" at bounding box center [263, 480] width 41 height 16
click at [212, 377] on div "Select" at bounding box center [221, 479] width 21 height 7
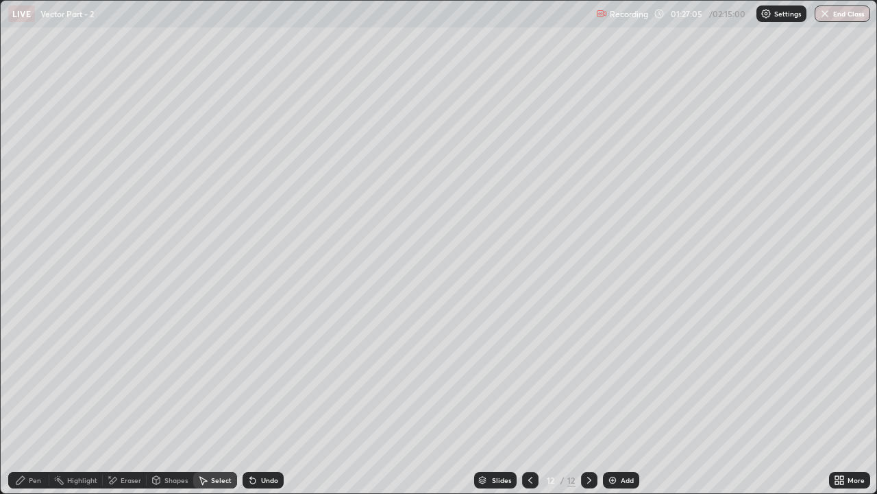
click at [177, 377] on div "Shapes" at bounding box center [176, 479] width 23 height 7
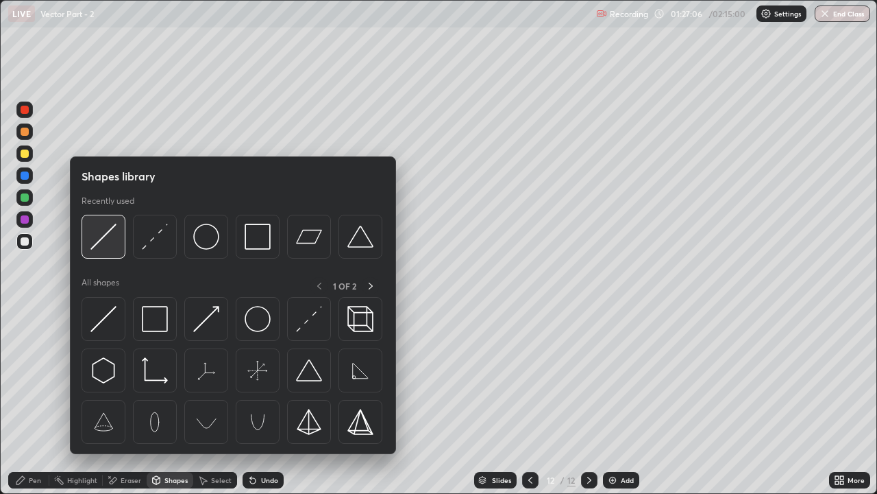
click at [105, 239] on img at bounding box center [103, 236] width 26 height 26
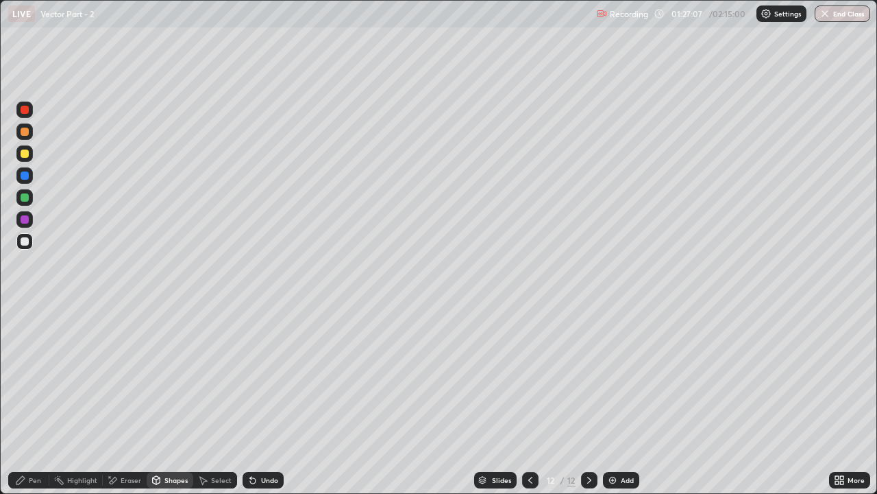
click at [32, 200] on div at bounding box center [24, 197] width 16 height 16
click at [31, 377] on div "Pen" at bounding box center [28, 480] width 41 height 16
click at [177, 377] on div "Shapes" at bounding box center [176, 479] width 23 height 7
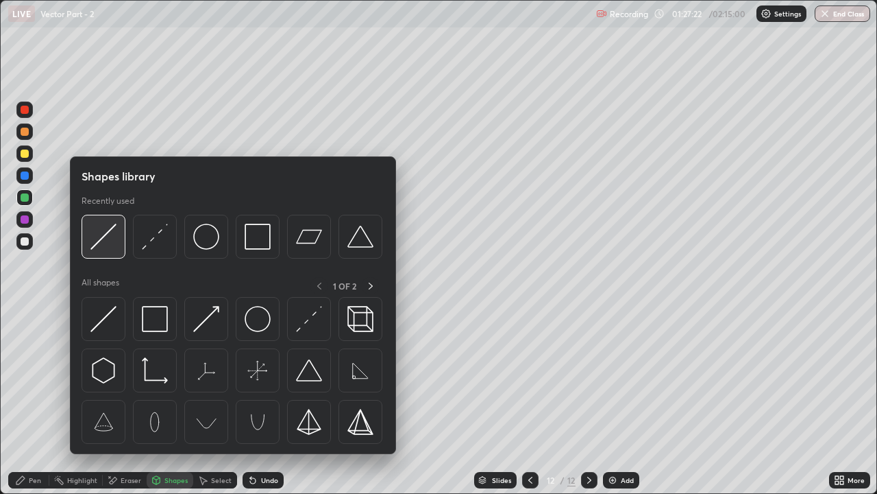
click at [117, 243] on div at bounding box center [104, 237] width 44 height 44
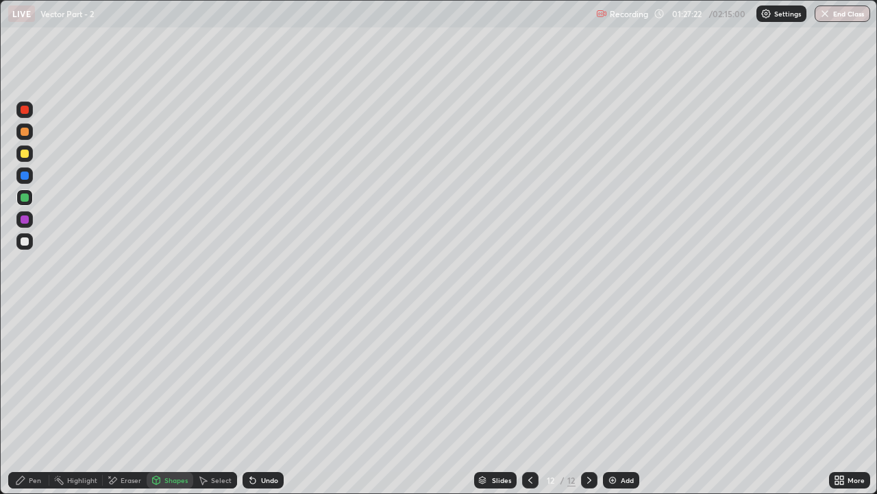
click at [32, 134] on div at bounding box center [24, 131] width 16 height 16
click at [31, 377] on div "Pen" at bounding box center [28, 480] width 41 height 16
click at [174, 377] on div "Shapes" at bounding box center [176, 479] width 23 height 7
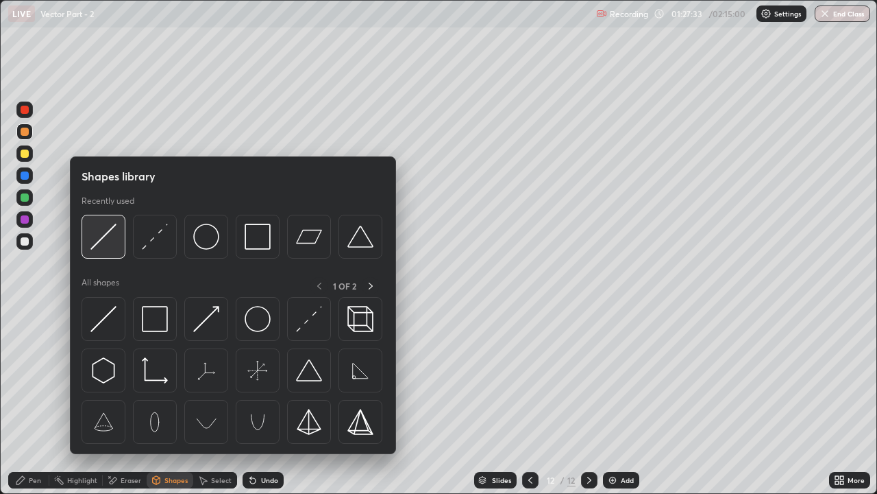
click at [102, 245] on img at bounding box center [103, 236] width 26 height 26
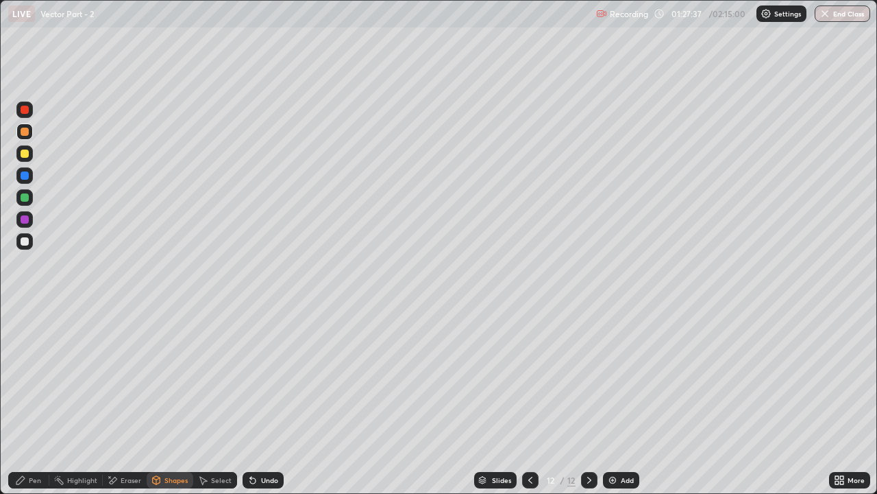
click at [273, 377] on div "Undo" at bounding box center [269, 479] width 17 height 7
click at [30, 221] on div at bounding box center [24, 219] width 16 height 16
click at [38, 377] on div "Pen" at bounding box center [35, 479] width 12 height 7
click at [166, 377] on div "Shapes" at bounding box center [170, 480] width 47 height 16
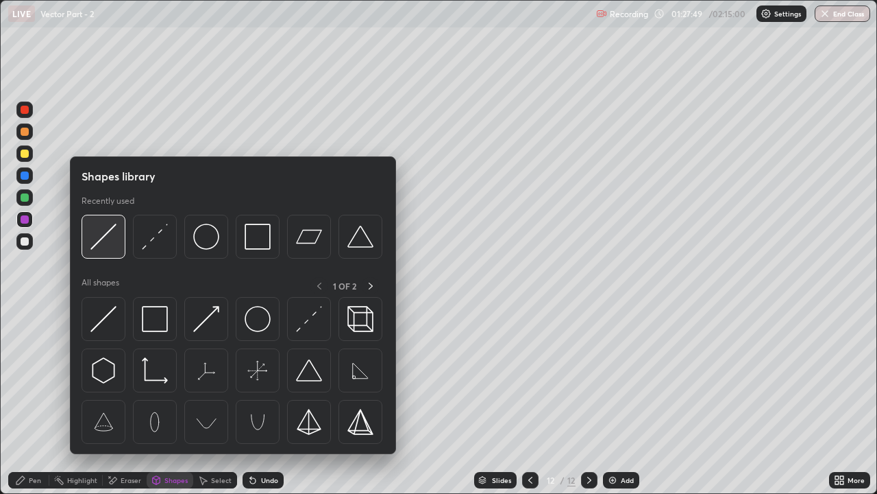
click at [103, 239] on img at bounding box center [103, 236] width 26 height 26
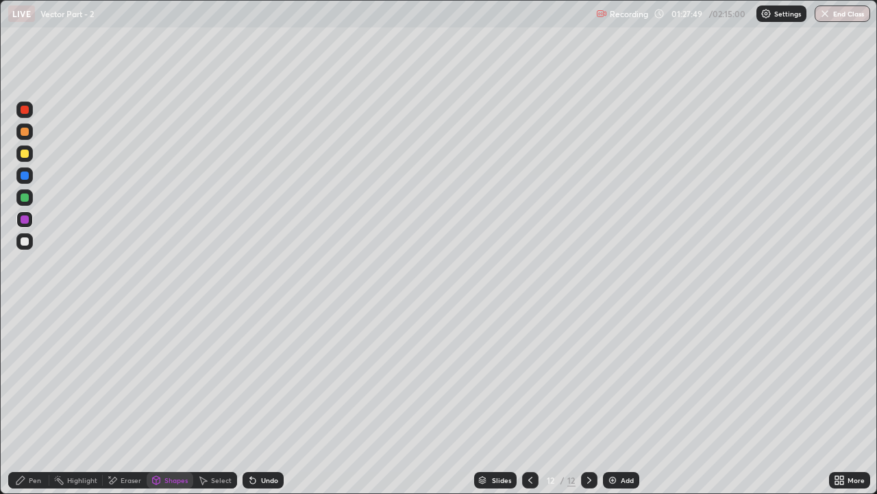
click at [31, 197] on div at bounding box center [24, 197] width 16 height 16
click at [265, 377] on div "Undo" at bounding box center [263, 480] width 41 height 16
click at [31, 158] on div at bounding box center [24, 153] width 16 height 16
click at [30, 377] on div "Pen" at bounding box center [35, 479] width 12 height 7
click at [24, 239] on div at bounding box center [25, 241] width 8 height 8
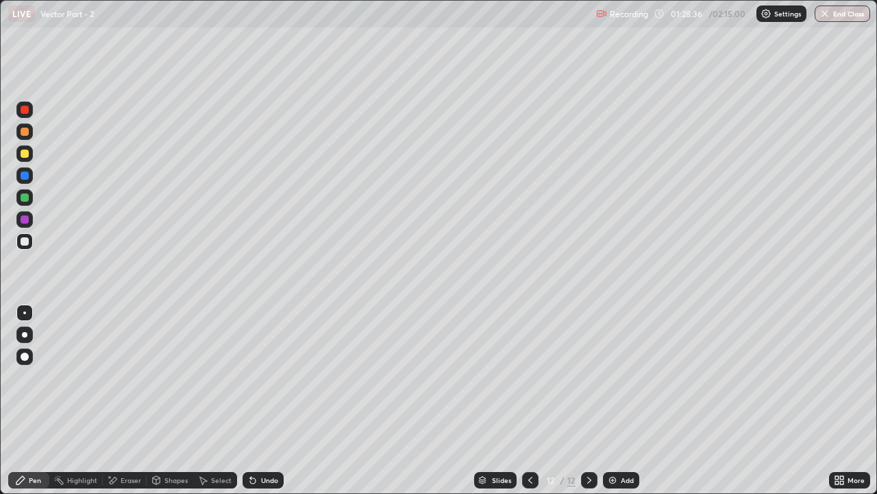
click at [25, 197] on div at bounding box center [25, 197] width 8 height 8
click at [26, 239] on div at bounding box center [25, 241] width 8 height 8
click at [263, 377] on div "Undo" at bounding box center [263, 480] width 41 height 16
click at [251, 377] on icon at bounding box center [252, 480] width 5 height 5
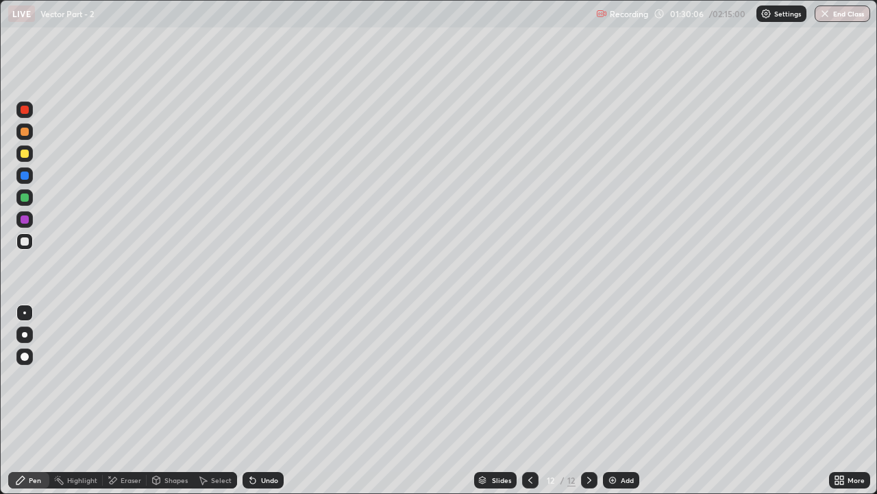
click at [251, 377] on icon at bounding box center [252, 480] width 5 height 5
click at [180, 377] on div "Shapes" at bounding box center [176, 479] width 23 height 7
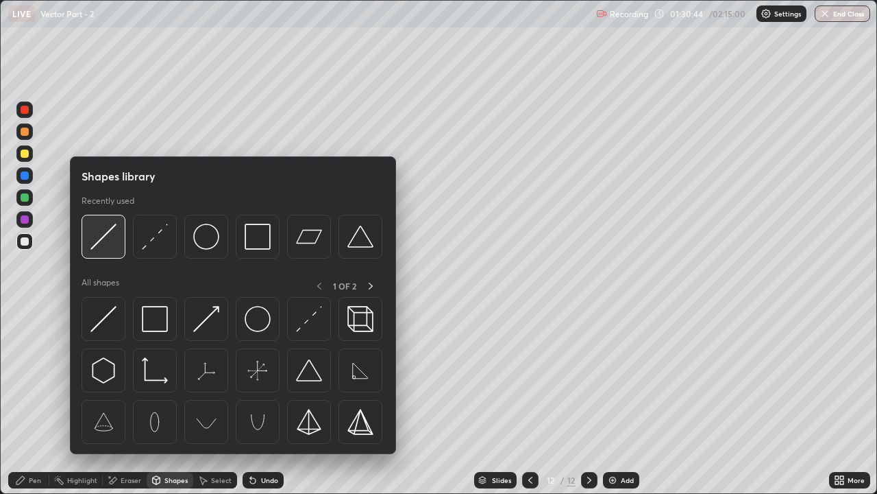
click at [108, 249] on div at bounding box center [104, 237] width 44 height 44
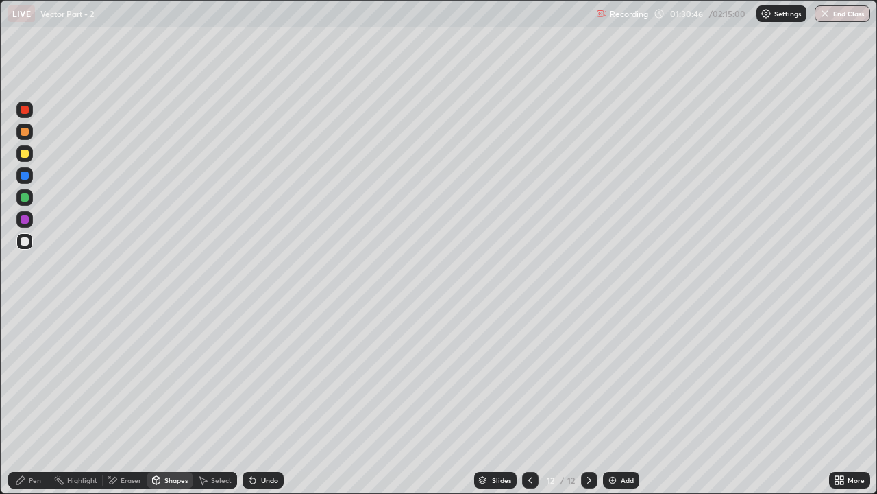
click at [26, 242] on div at bounding box center [25, 241] width 8 height 8
click at [29, 377] on div "Pen" at bounding box center [28, 480] width 41 height 16
click at [171, 377] on div "Shapes" at bounding box center [176, 479] width 23 height 7
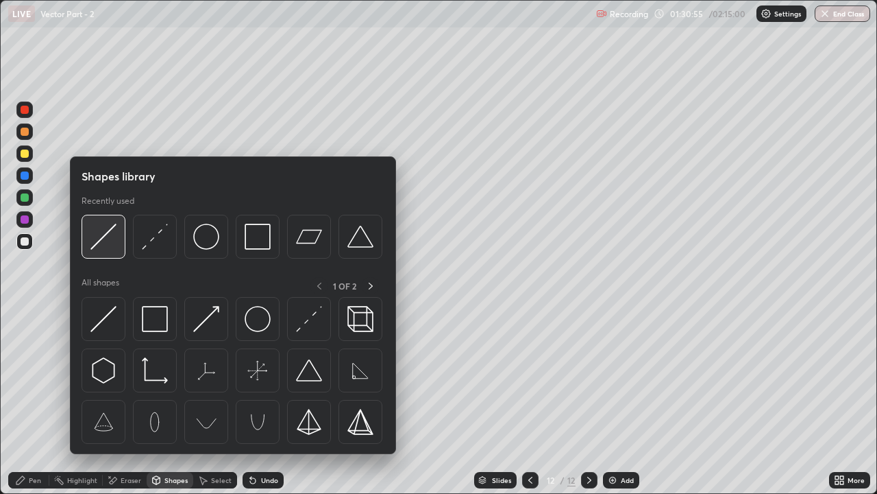
click at [107, 243] on img at bounding box center [103, 236] width 26 height 26
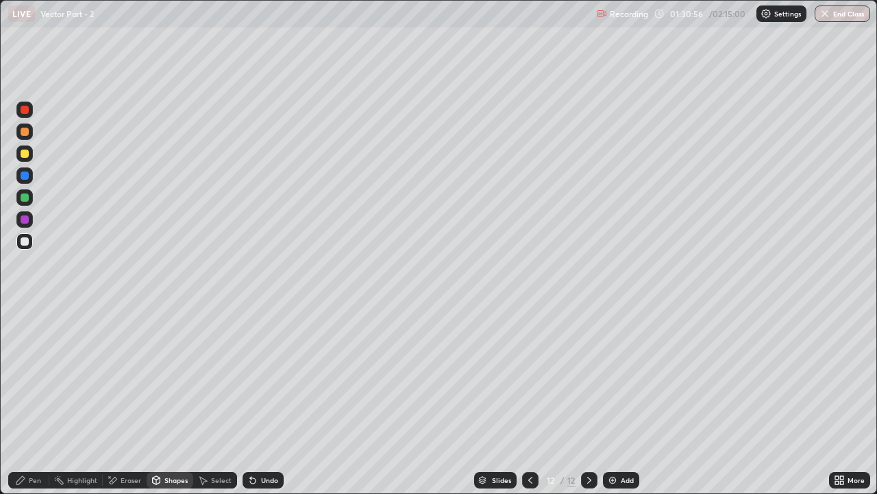
click at [25, 199] on div at bounding box center [25, 197] width 8 height 8
click at [21, 377] on icon at bounding box center [20, 480] width 8 height 8
click at [27, 241] on div at bounding box center [25, 241] width 8 height 8
click at [24, 377] on icon at bounding box center [20, 480] width 8 height 8
click at [25, 196] on div at bounding box center [25, 197] width 8 height 8
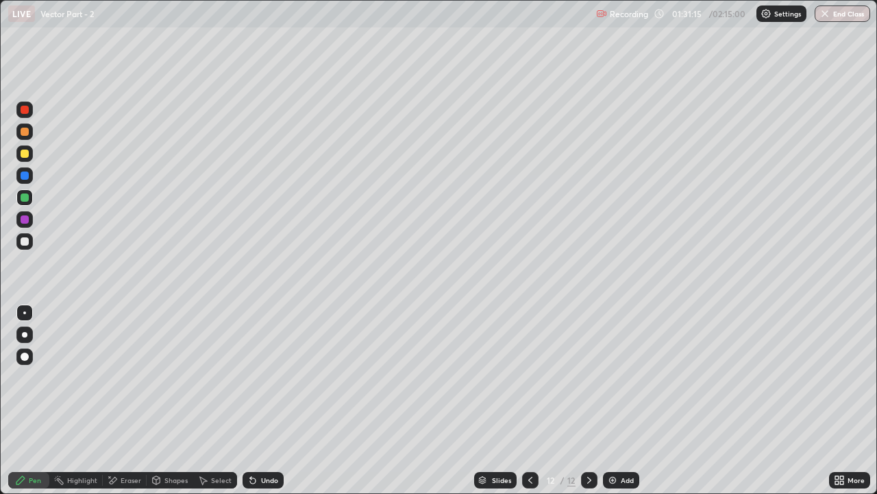
click at [167, 377] on div "Shapes" at bounding box center [176, 479] width 23 height 7
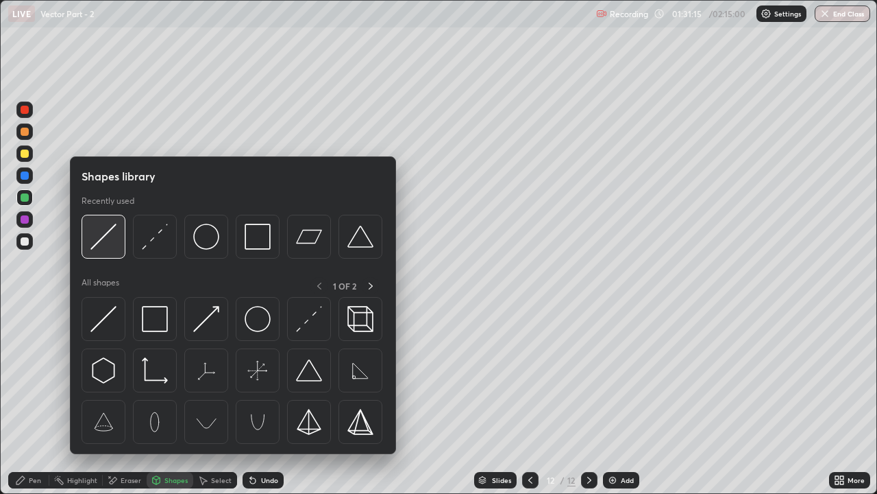
click at [102, 247] on img at bounding box center [103, 236] width 26 height 26
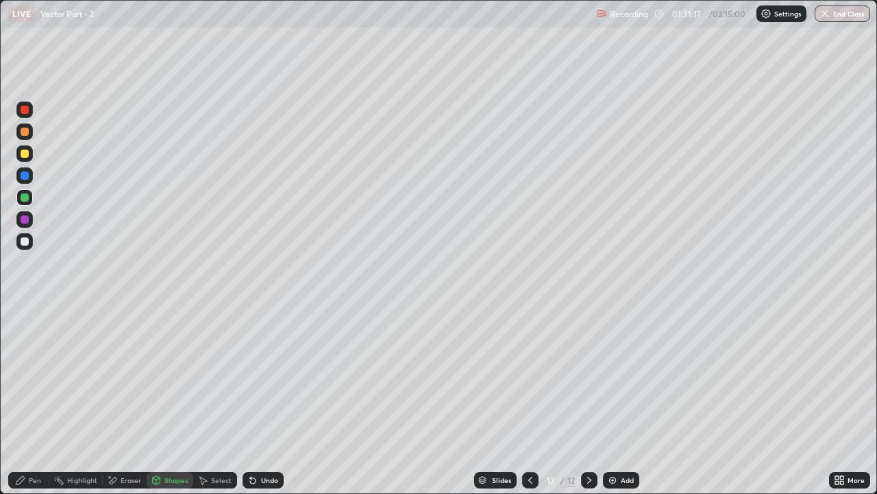
click at [25, 222] on div at bounding box center [25, 219] width 8 height 8
click at [32, 377] on div "Pen" at bounding box center [35, 479] width 12 height 7
click at [264, 377] on div "Undo" at bounding box center [269, 479] width 17 height 7
click at [22, 132] on div at bounding box center [25, 131] width 8 height 8
click at [32, 242] on div at bounding box center [24, 241] width 16 height 16
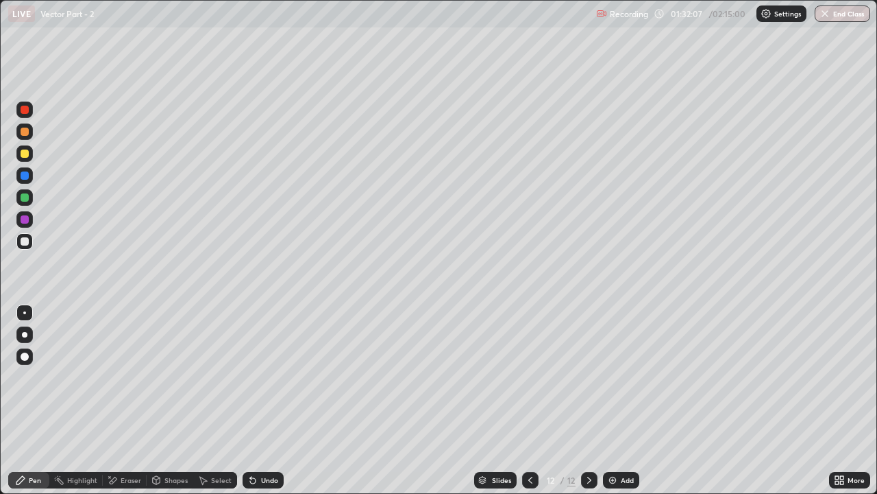
click at [33, 377] on div "Pen" at bounding box center [35, 479] width 12 height 7
click at [623, 377] on div "Add" at bounding box center [627, 479] width 13 height 7
click at [33, 377] on div "Pen" at bounding box center [28, 480] width 41 height 16
click at [26, 129] on div at bounding box center [25, 131] width 8 height 8
click at [251, 377] on icon at bounding box center [252, 480] width 5 height 5
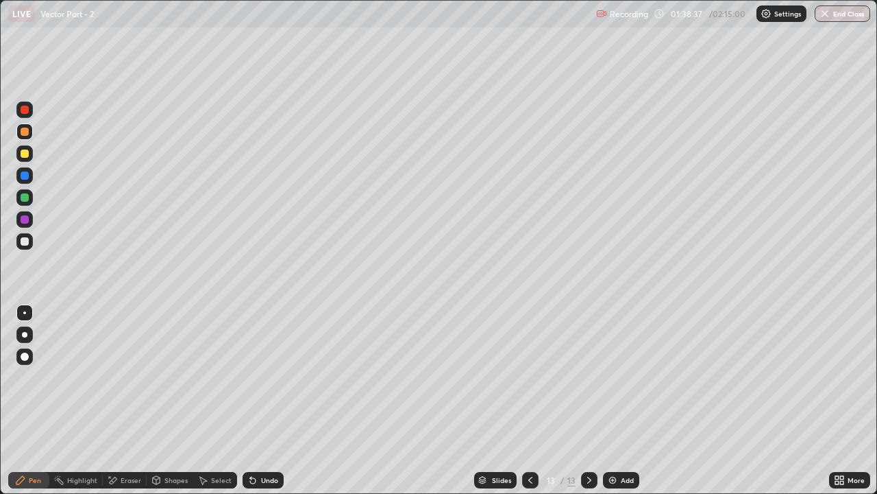
click at [258, 377] on div "Undo" at bounding box center [263, 480] width 41 height 16
click at [265, 377] on div "Undo" at bounding box center [263, 480] width 41 height 16
click at [257, 377] on div "Undo" at bounding box center [263, 480] width 41 height 16
click at [25, 238] on div at bounding box center [25, 241] width 8 height 8
click at [247, 377] on div "Undo" at bounding box center [263, 480] width 41 height 16
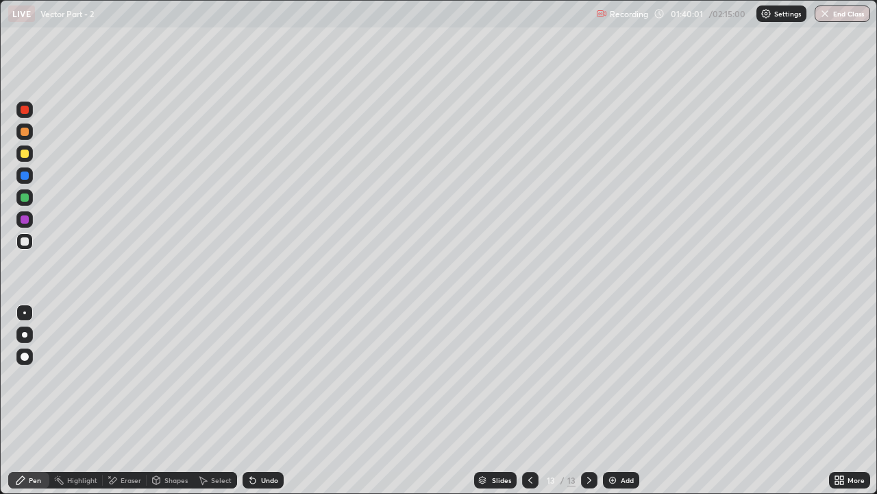
click at [252, 377] on icon at bounding box center [252, 480] width 5 height 5
click at [265, 377] on div "Undo" at bounding box center [269, 479] width 17 height 7
click at [269, 377] on div "Undo" at bounding box center [269, 479] width 17 height 7
click at [267, 377] on div "Undo" at bounding box center [269, 479] width 17 height 7
click at [257, 377] on div "Undo" at bounding box center [263, 480] width 41 height 16
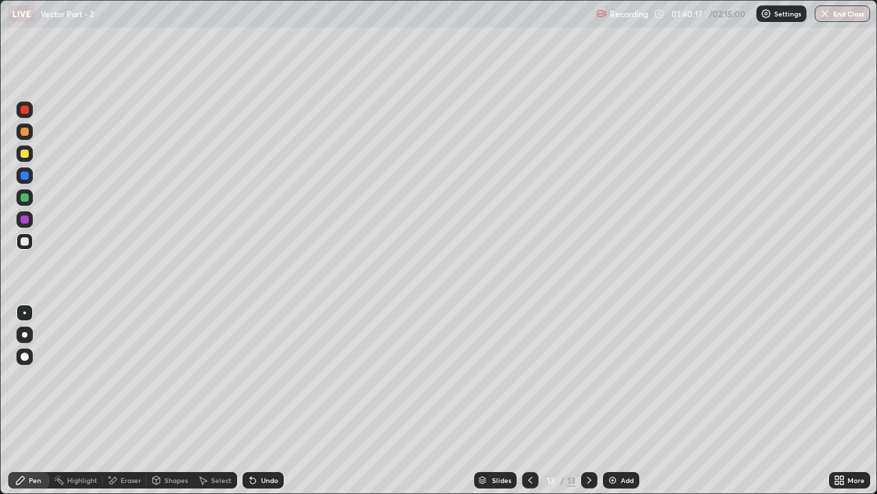
click at [250, 377] on icon at bounding box center [250, 476] width 1 height 1
click at [25, 154] on div at bounding box center [25, 153] width 8 height 8
click at [25, 247] on div at bounding box center [24, 241] width 16 height 16
click at [848, 377] on div "More" at bounding box center [856, 479] width 17 height 7
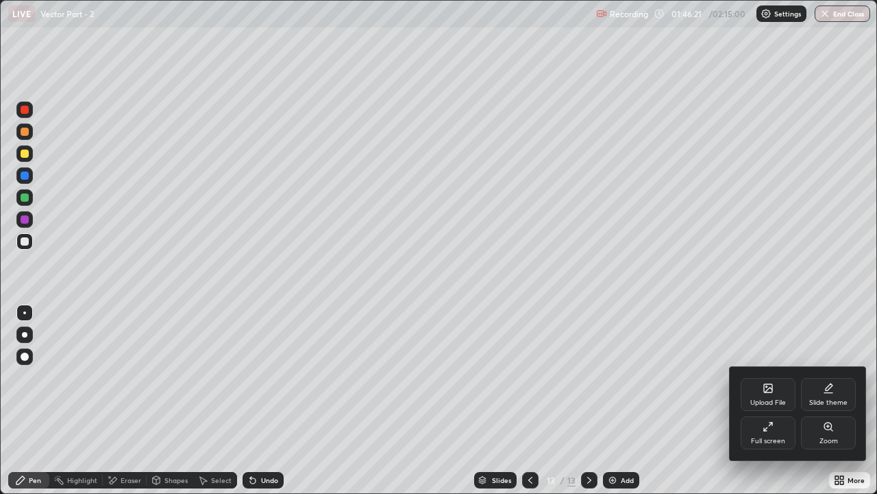
click at [838, 377] on div "Slide theme" at bounding box center [828, 402] width 38 height 7
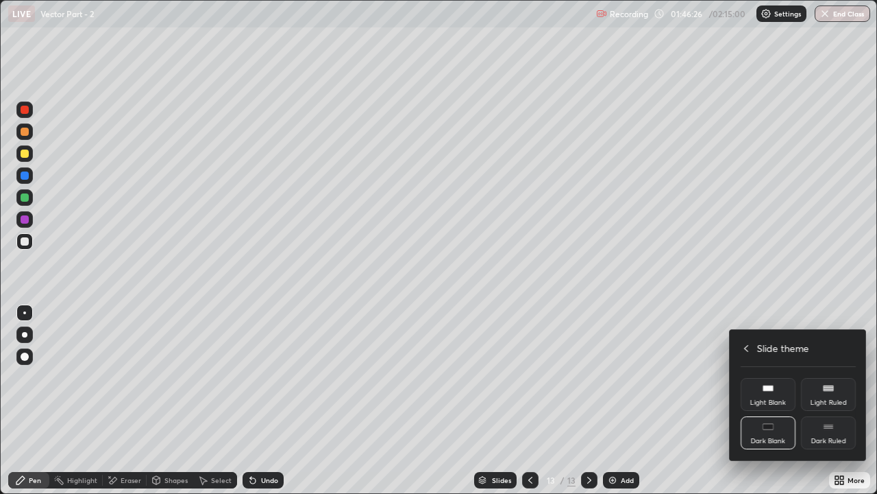
click at [831, 377] on rect at bounding box center [829, 426] width 10 height 1
click at [628, 377] on div at bounding box center [438, 247] width 877 height 494
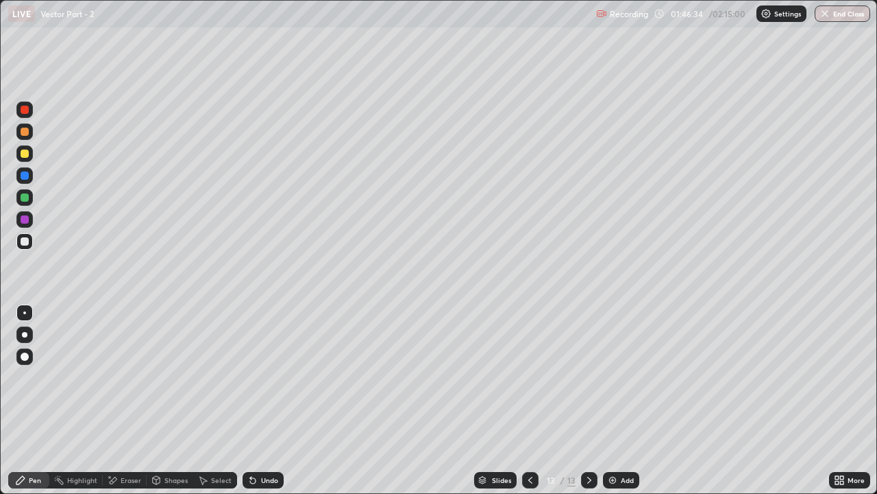
click at [589, 377] on icon at bounding box center [589, 479] width 11 height 11
click at [614, 377] on img at bounding box center [612, 479] width 11 height 11
click at [532, 377] on icon at bounding box center [530, 479] width 11 height 11
click at [25, 245] on div at bounding box center [25, 241] width 8 height 8
click at [614, 377] on img at bounding box center [612, 479] width 11 height 11
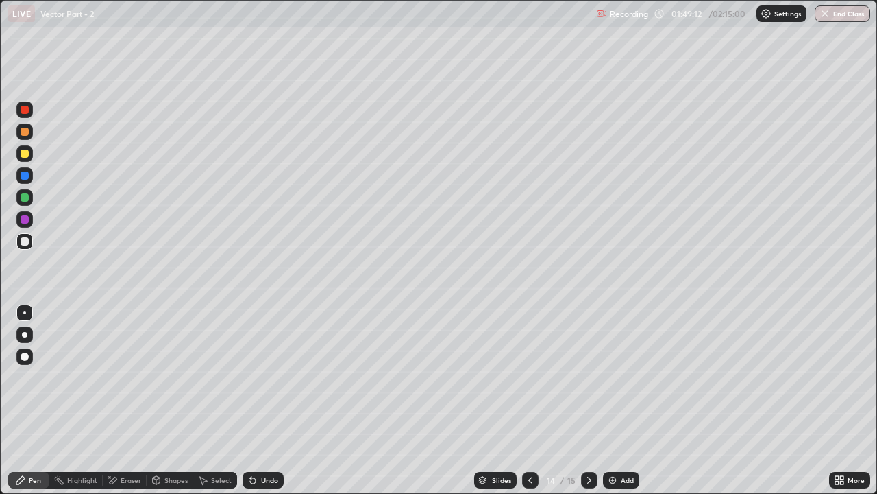
click at [529, 377] on icon at bounding box center [530, 479] width 11 height 11
click at [587, 377] on icon at bounding box center [589, 479] width 4 height 7
click at [530, 377] on icon at bounding box center [530, 479] width 11 height 11
click at [587, 377] on icon at bounding box center [589, 479] width 4 height 7
click at [23, 194] on div at bounding box center [25, 197] width 8 height 8
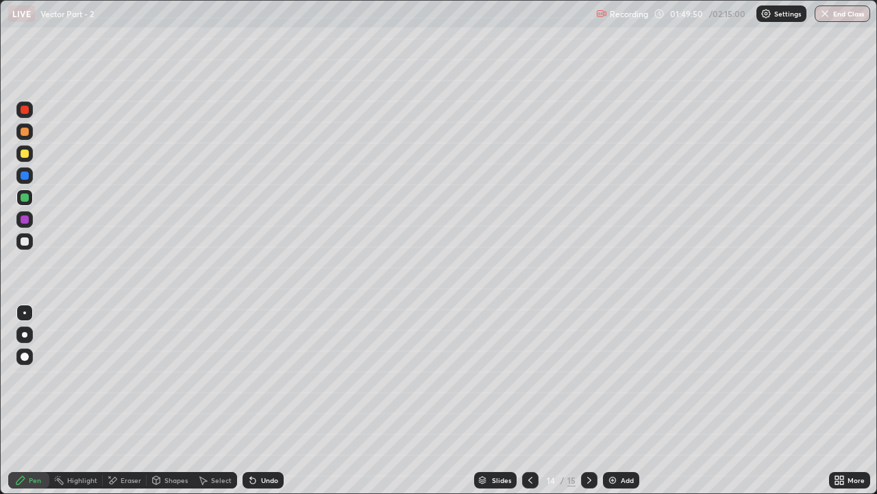
click at [27, 156] on div at bounding box center [25, 153] width 8 height 8
click at [255, 377] on icon at bounding box center [252, 479] width 11 height 11
click at [529, 377] on icon at bounding box center [530, 479] width 11 height 11
click at [586, 377] on icon at bounding box center [589, 479] width 11 height 11
click at [25, 197] on div at bounding box center [25, 197] width 8 height 8
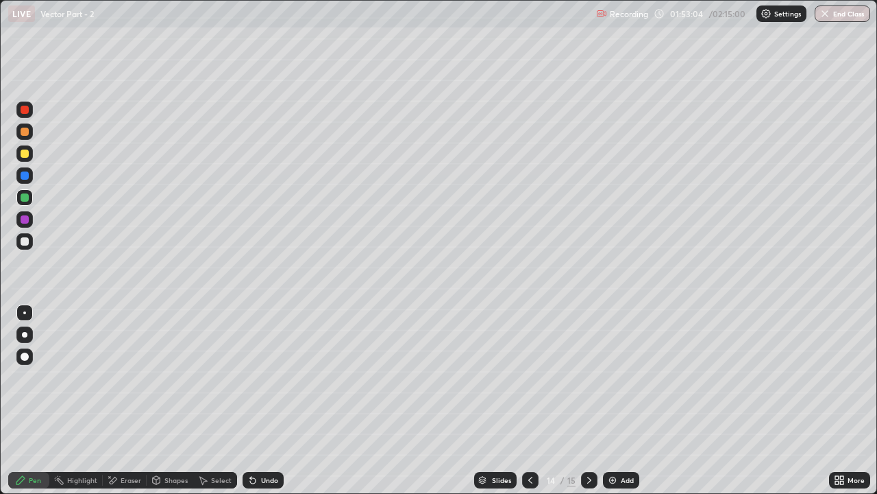
click at [522, 377] on div at bounding box center [530, 480] width 16 height 16
click at [581, 377] on div at bounding box center [589, 480] width 16 height 16
click at [25, 201] on div at bounding box center [25, 197] width 8 height 8
click at [186, 377] on div "Shapes" at bounding box center [170, 480] width 47 height 16
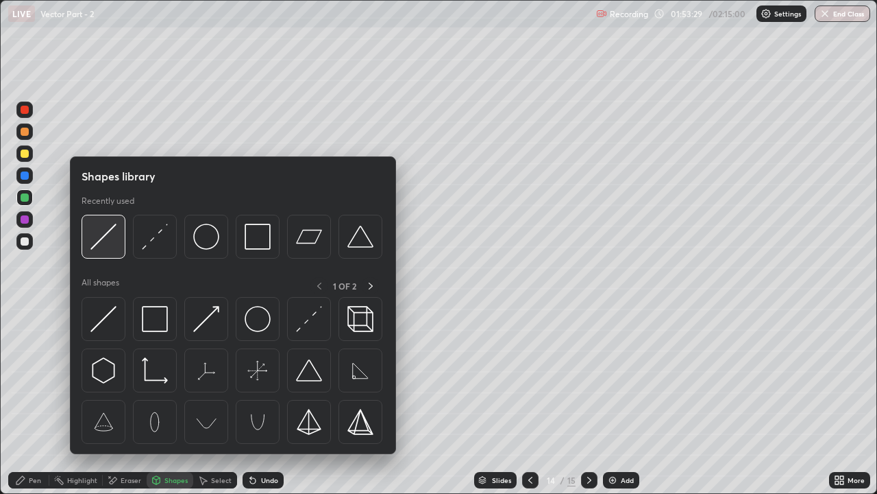
click at [102, 258] on div at bounding box center [104, 237] width 44 height 44
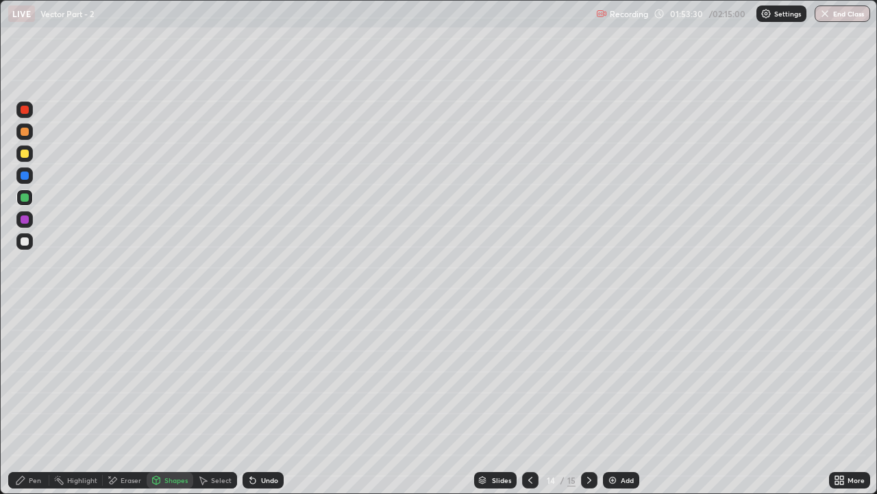
click at [32, 245] on div at bounding box center [24, 241] width 16 height 16
click at [33, 377] on div "Pen" at bounding box center [35, 479] width 12 height 7
click at [28, 244] on div at bounding box center [25, 241] width 8 height 8
click at [271, 377] on div "Undo" at bounding box center [269, 479] width 17 height 7
click at [268, 377] on div "Undo" at bounding box center [269, 479] width 17 height 7
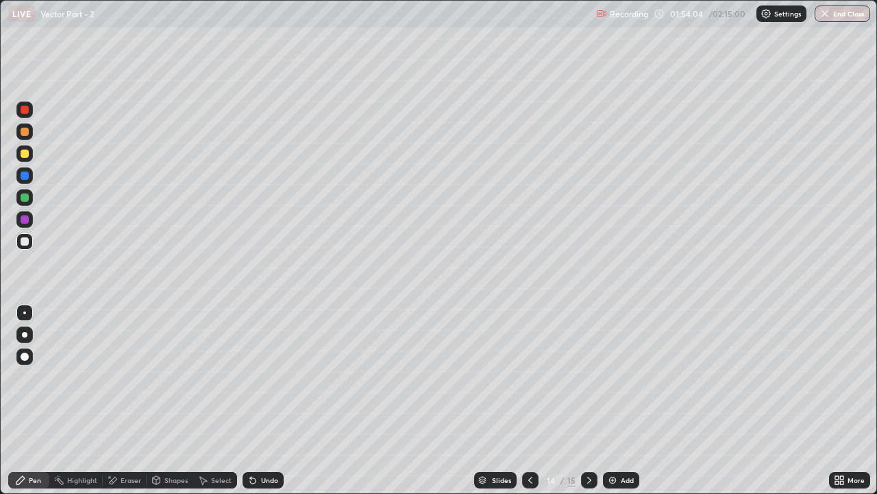
click at [32, 155] on div at bounding box center [24, 153] width 16 height 16
click at [529, 377] on icon at bounding box center [530, 479] width 11 height 11
click at [587, 377] on icon at bounding box center [589, 479] width 11 height 11
click at [529, 377] on icon at bounding box center [530, 479] width 11 height 11
click at [589, 377] on icon at bounding box center [589, 479] width 11 height 11
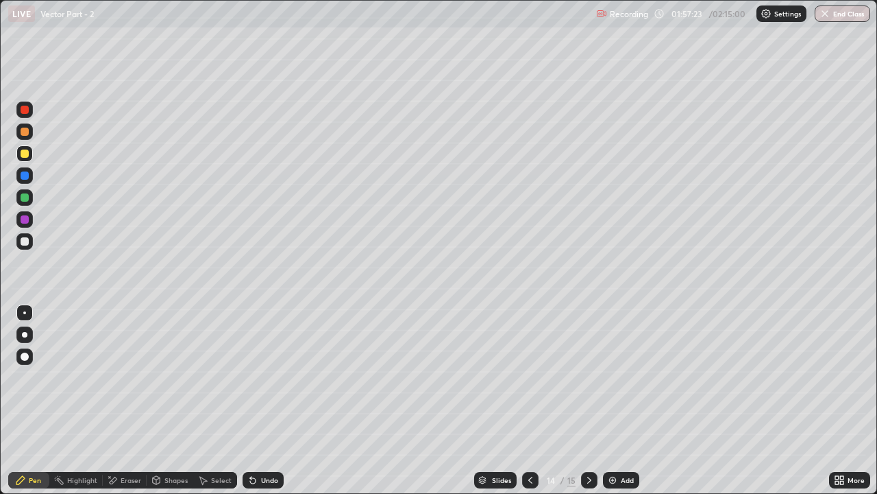
click at [184, 377] on div "Shapes" at bounding box center [176, 479] width 23 height 7
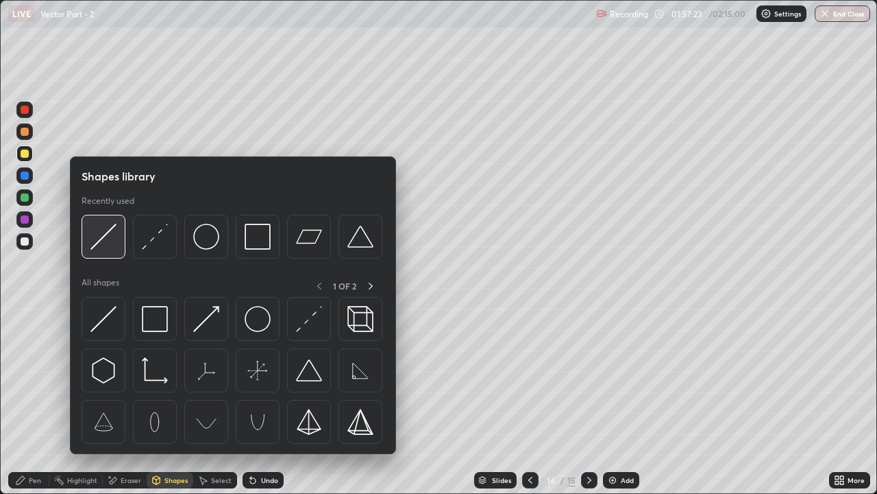
click at [106, 243] on img at bounding box center [103, 236] width 26 height 26
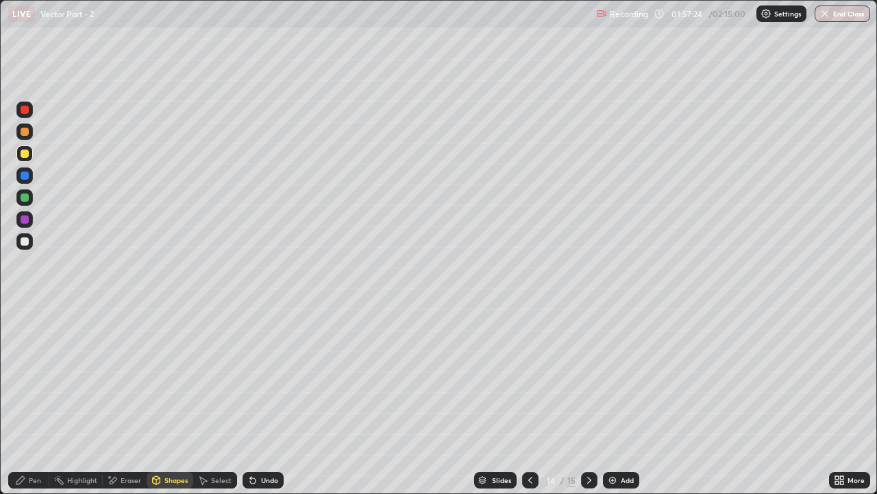
click at [25, 240] on div at bounding box center [25, 241] width 8 height 8
click at [28, 377] on div "Pen" at bounding box center [28, 480] width 41 height 16
click at [267, 377] on div "Undo" at bounding box center [269, 479] width 17 height 7
click at [851, 17] on button "End Class" at bounding box center [843, 13] width 56 height 16
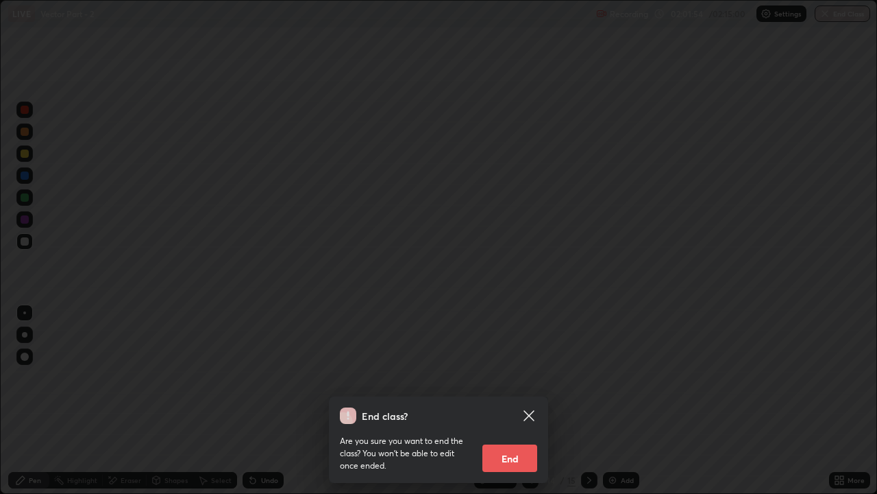
click at [535, 377] on button "End" at bounding box center [510, 457] width 55 height 27
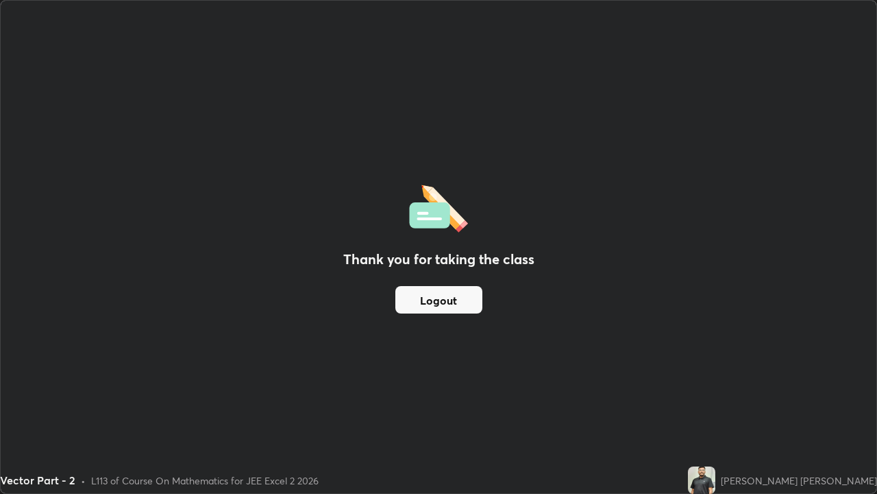
click at [451, 310] on button "Logout" at bounding box center [438, 299] width 87 height 27
click at [452, 306] on button "Logout" at bounding box center [438, 299] width 87 height 27
